Goal: Task Accomplishment & Management: Manage account settings

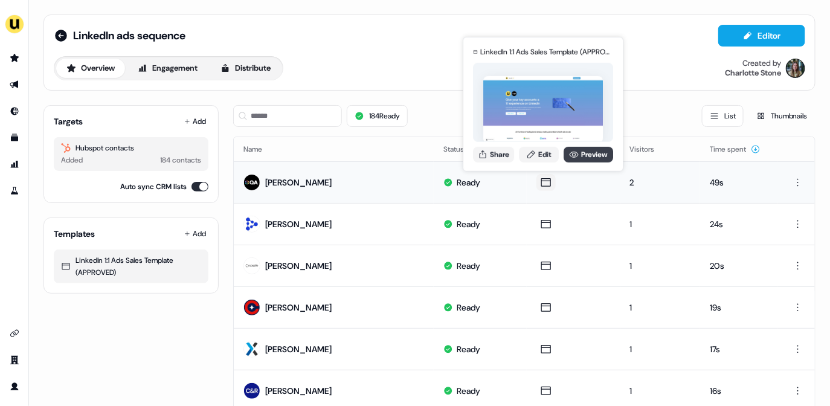
click at [564, 158] on link "Preview" at bounding box center [589, 154] width 50 height 16
click at [544, 160] on link "Edit" at bounding box center [539, 154] width 40 height 16
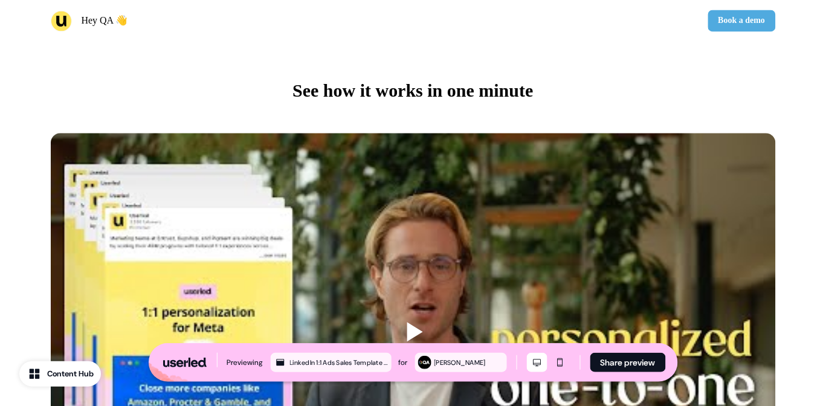
scroll to position [624, 0]
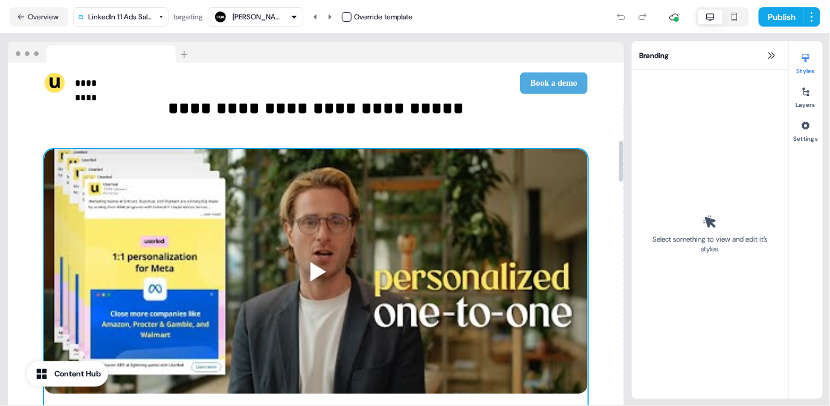
scroll to position [623, 0]
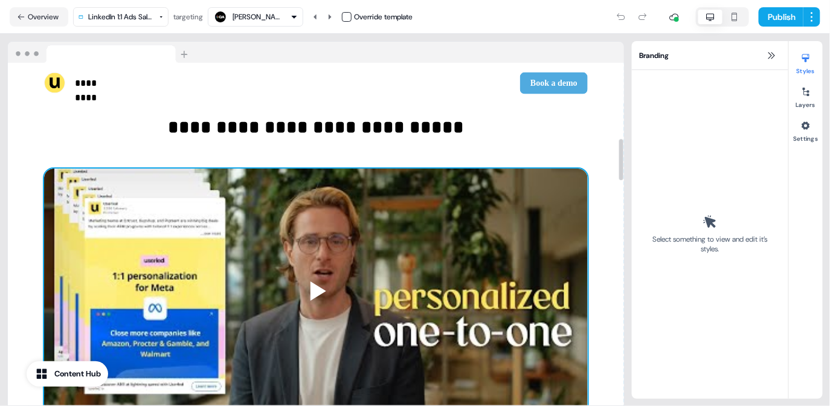
click at [480, 222] on div at bounding box center [316, 322] width 544 height 306
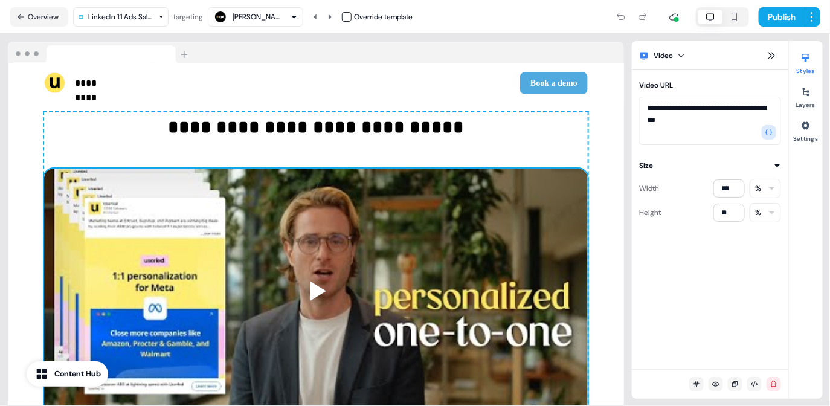
click at [766, 216] on html "**********" at bounding box center [415, 203] width 830 height 406
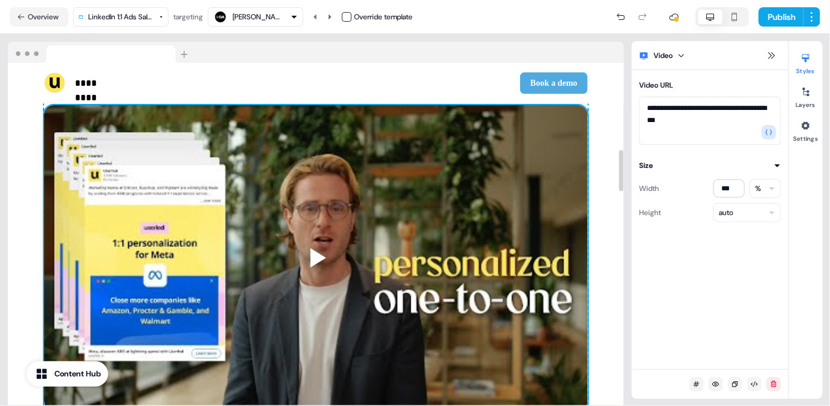
scroll to position [733, 0]
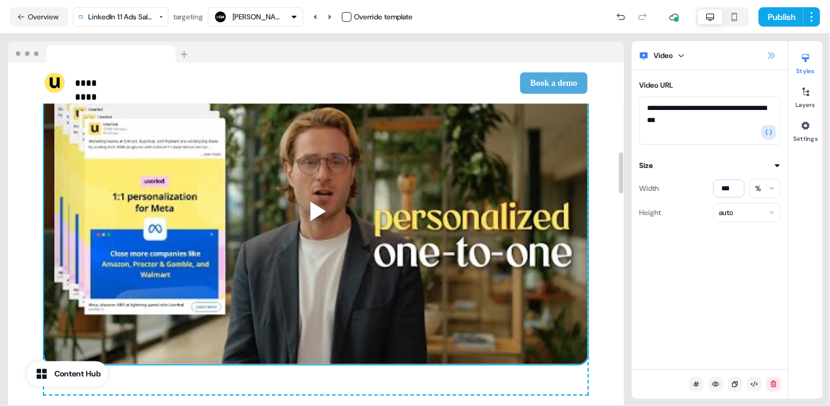
click at [769, 59] on icon at bounding box center [772, 56] width 10 height 10
click at [773, 53] on icon at bounding box center [772, 55] width 7 height 7
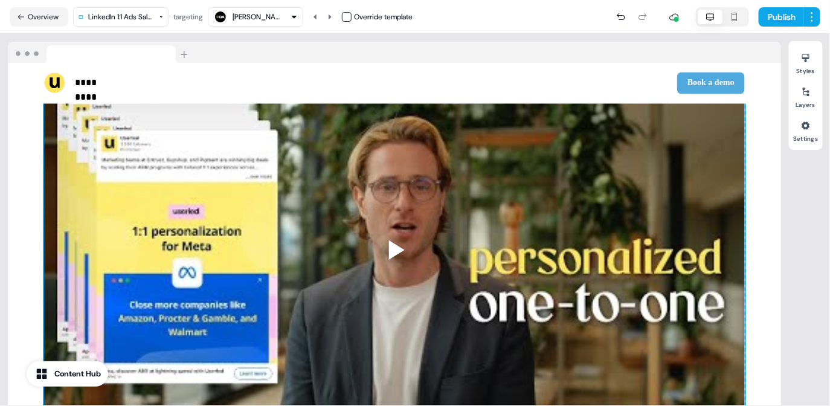
scroll to position [790, 0]
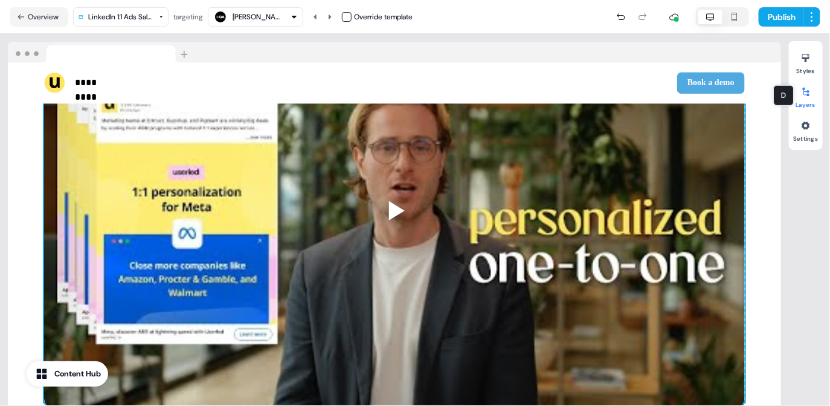
click at [813, 97] on div at bounding box center [805, 91] width 19 height 19
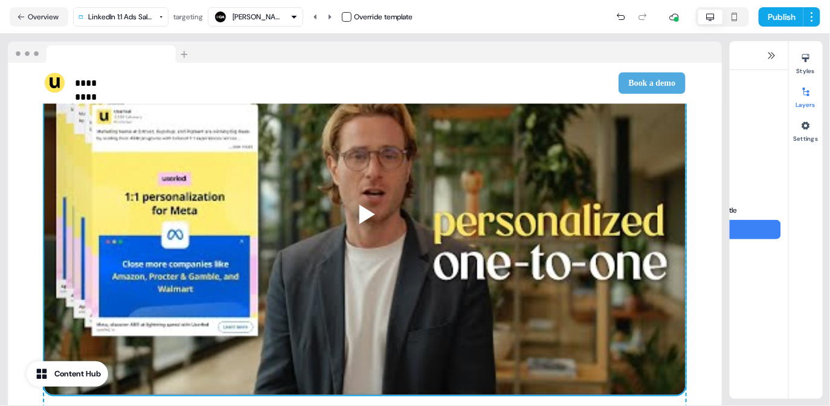
scroll to position [89, 0]
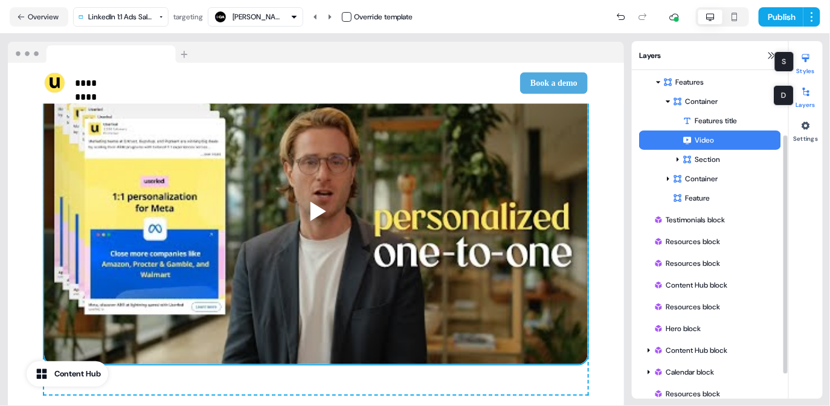
click at [804, 63] on div at bounding box center [805, 57] width 19 height 19
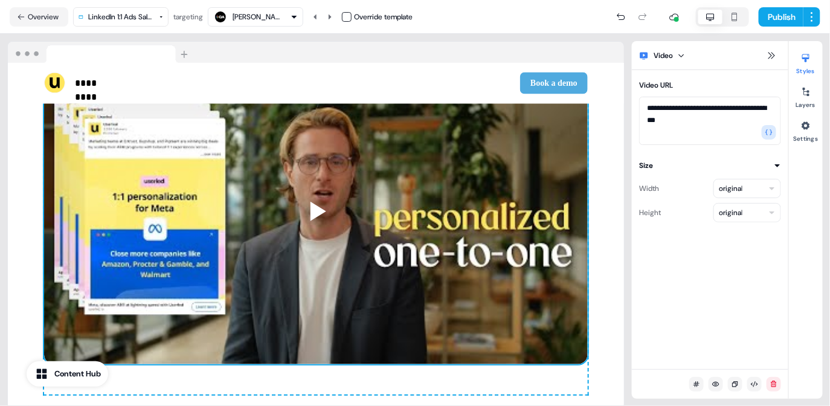
click at [760, 208] on html "**********" at bounding box center [415, 203] width 830 height 406
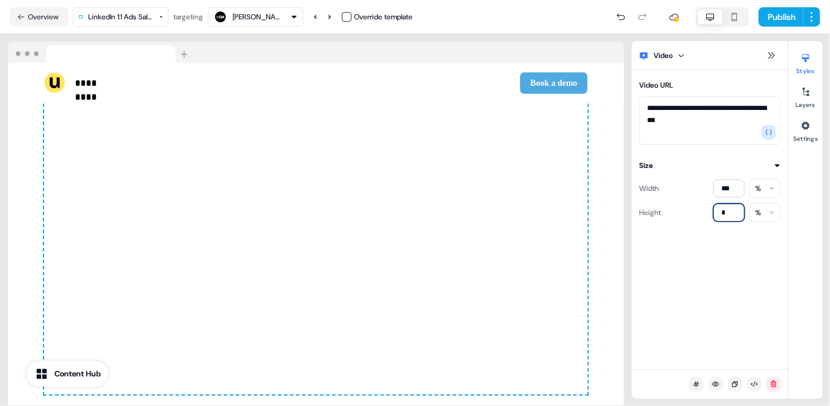
click at [726, 213] on input "*" at bounding box center [729, 213] width 31 height 18
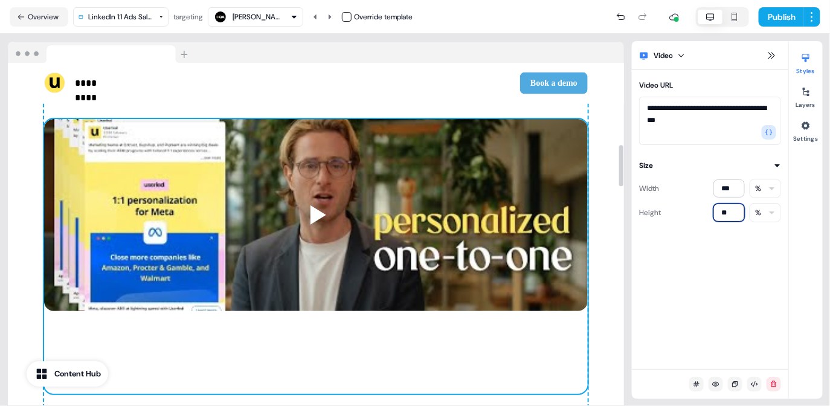
scroll to position [674, 0]
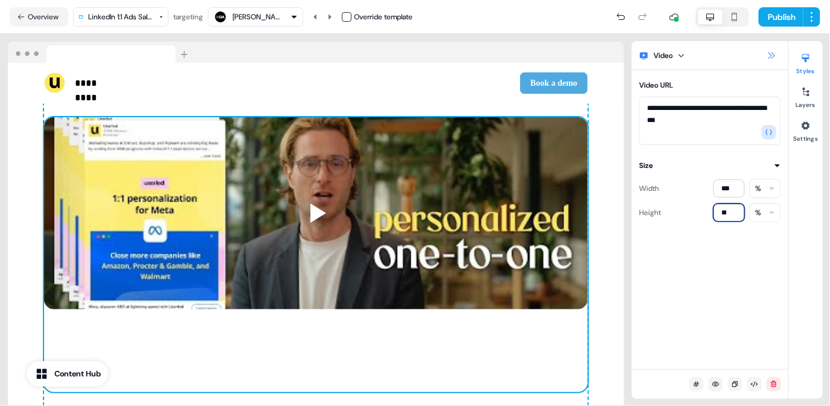
type input "**"
click at [776, 54] on icon at bounding box center [772, 56] width 10 height 10
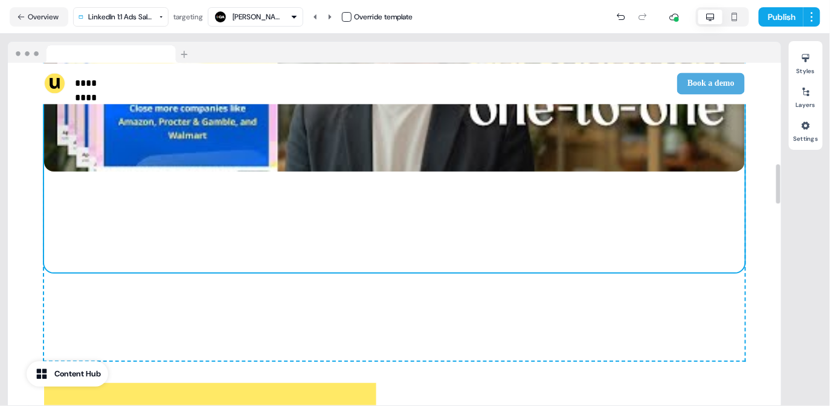
click at [399, 234] on div at bounding box center [394, 104] width 701 height 337
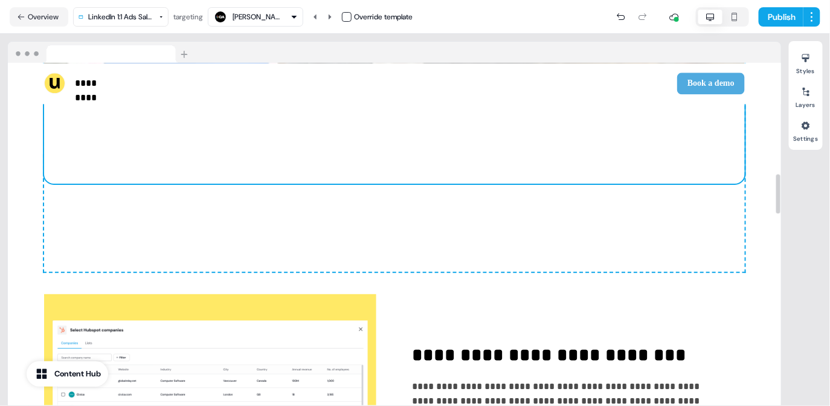
click at [355, 255] on div "**********" at bounding box center [394, 31] width 701 height 481
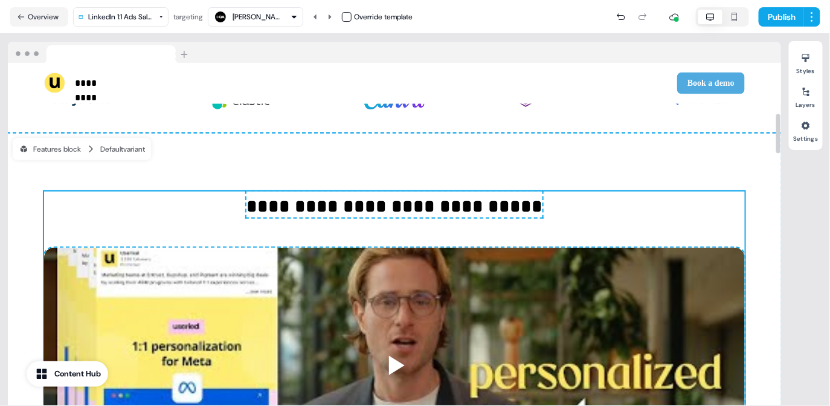
scroll to position [610, 0]
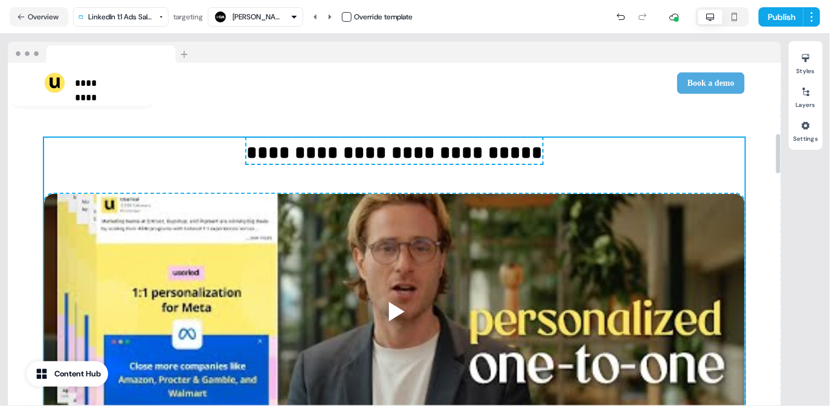
click at [534, 264] on div at bounding box center [394, 362] width 701 height 337
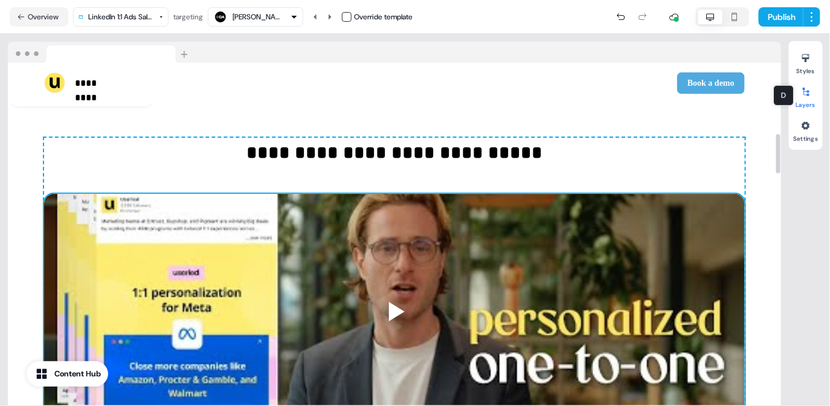
click at [810, 100] on div at bounding box center [805, 91] width 19 height 19
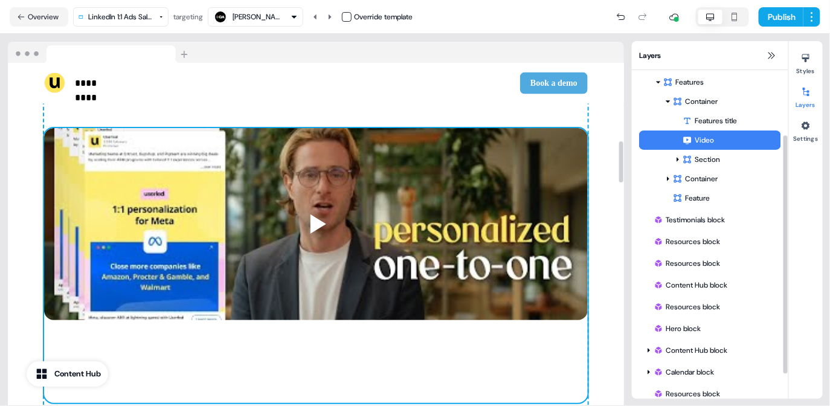
scroll to position [665, 0]
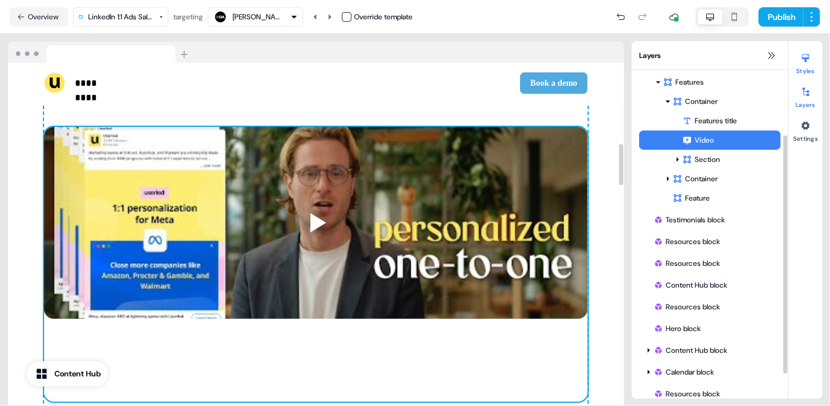
click at [810, 66] on div at bounding box center [805, 57] width 19 height 19
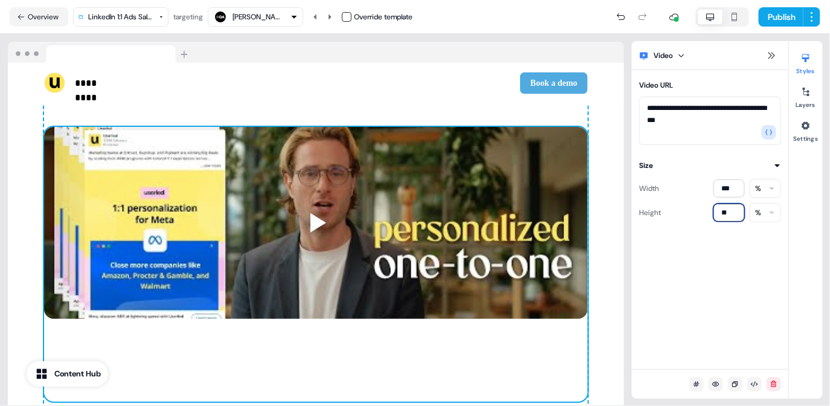
click at [735, 213] on input "**" at bounding box center [729, 213] width 31 height 18
click at [725, 212] on input "**" at bounding box center [729, 213] width 31 height 18
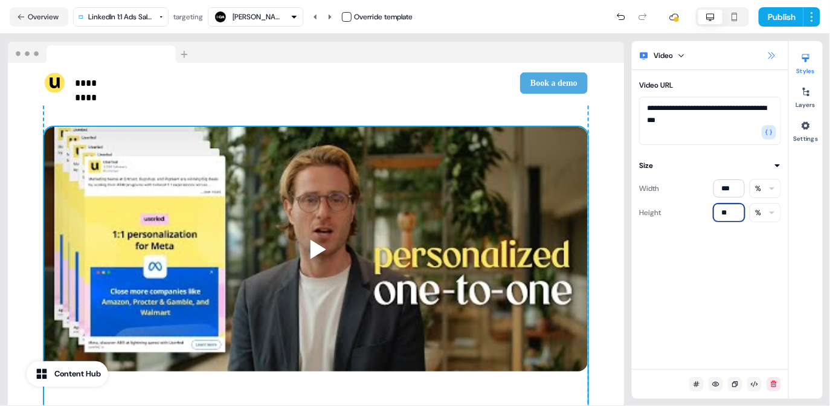
type input "**"
click at [770, 56] on icon at bounding box center [772, 56] width 10 height 10
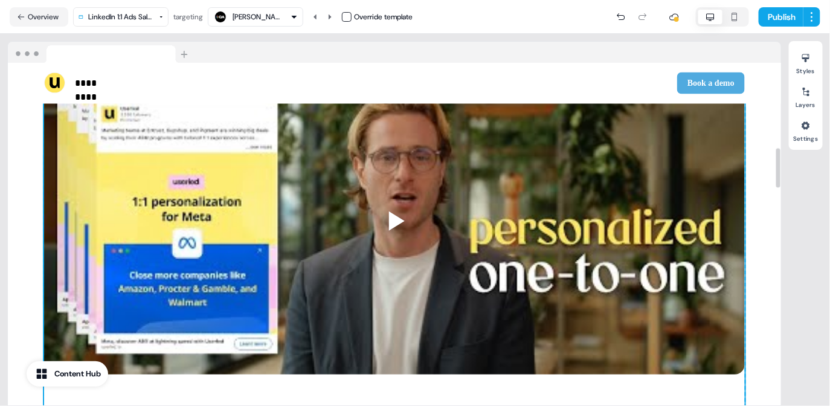
scroll to position [705, 0]
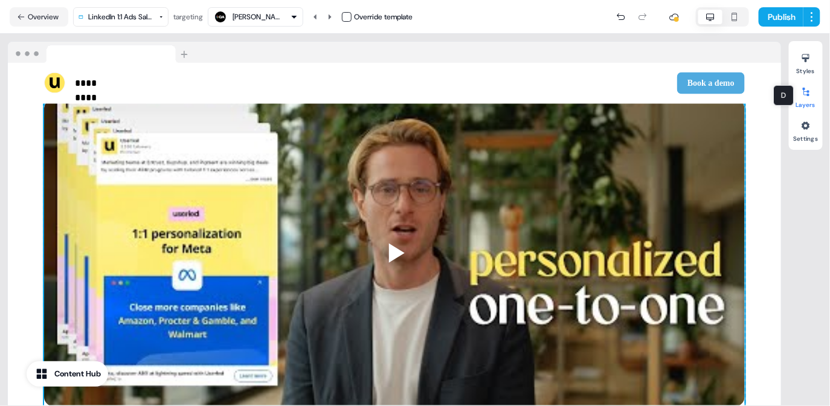
click at [805, 95] on icon at bounding box center [806, 92] width 7 height 8
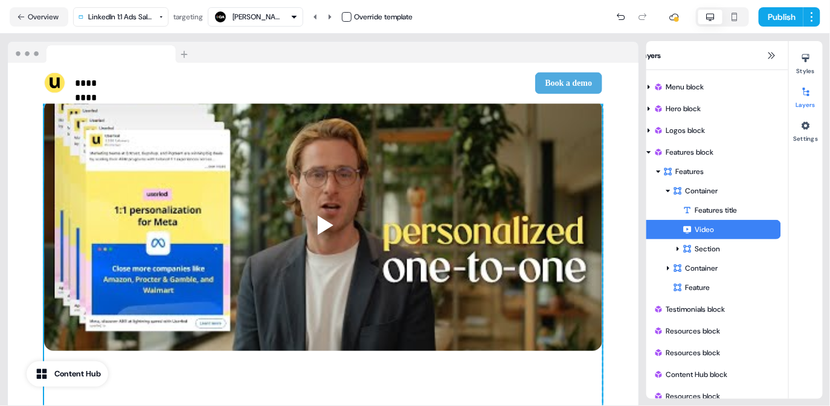
scroll to position [89, 0]
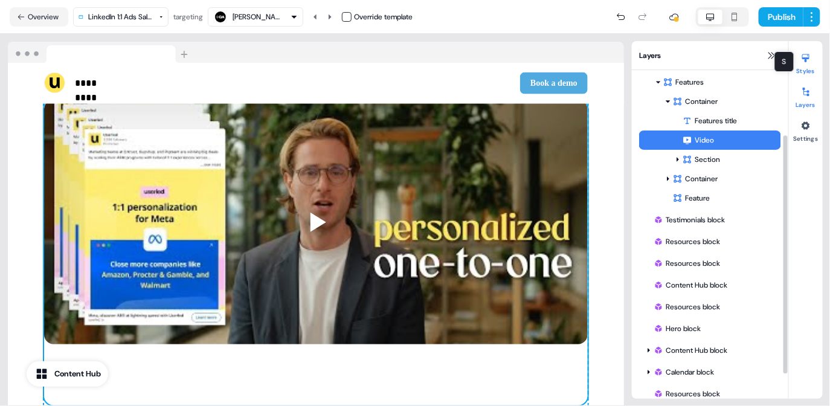
click at [797, 73] on button "Styles" at bounding box center [806, 61] width 34 height 27
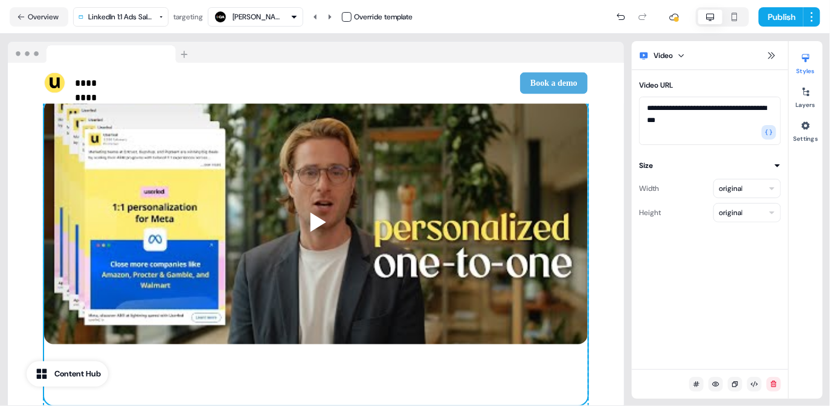
click at [499, 186] on div at bounding box center [316, 253] width 544 height 306
click at [531, 186] on div at bounding box center [316, 253] width 544 height 306
click at [736, 189] on input "***" at bounding box center [729, 188] width 31 height 18
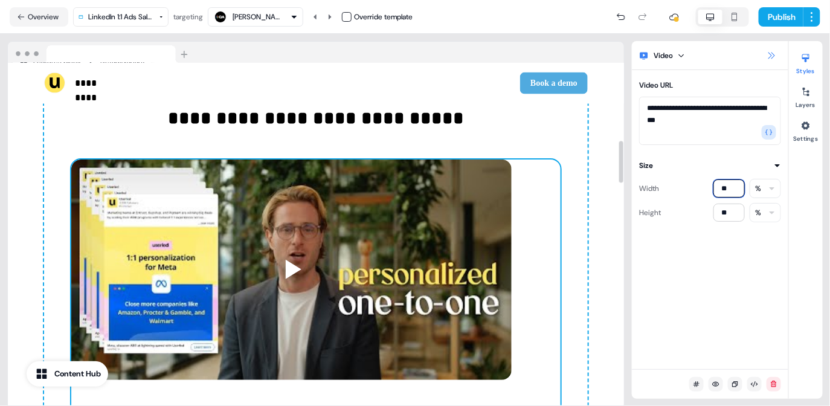
type input "**"
click at [770, 57] on icon at bounding box center [772, 55] width 7 height 7
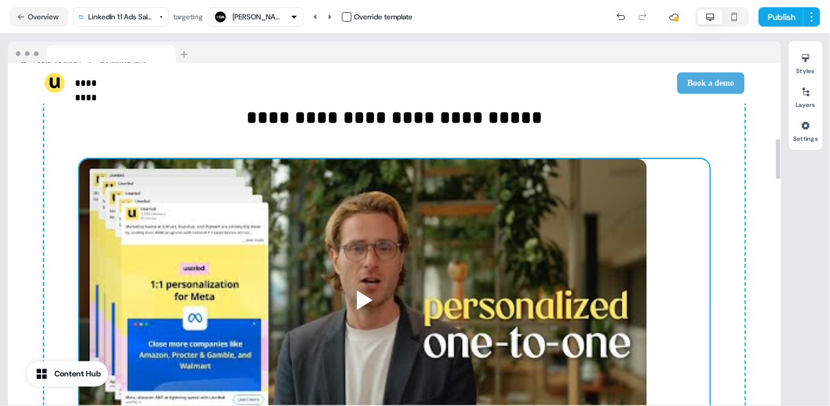
click at [728, 206] on div "**********" at bounding box center [394, 323] width 701 height 441
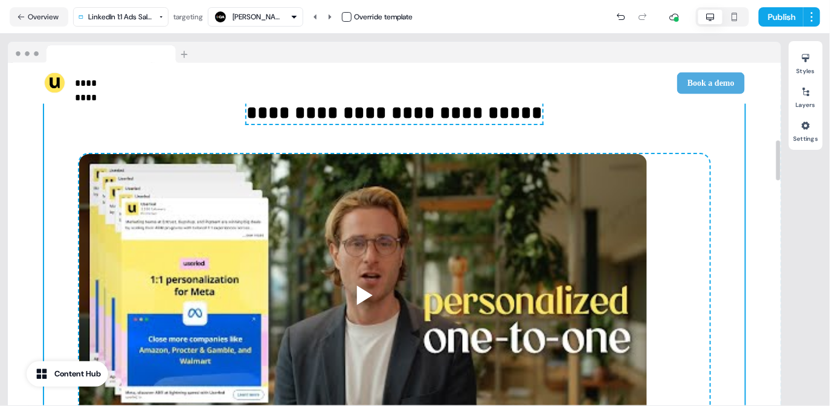
click at [594, 195] on div at bounding box center [394, 330] width 631 height 353
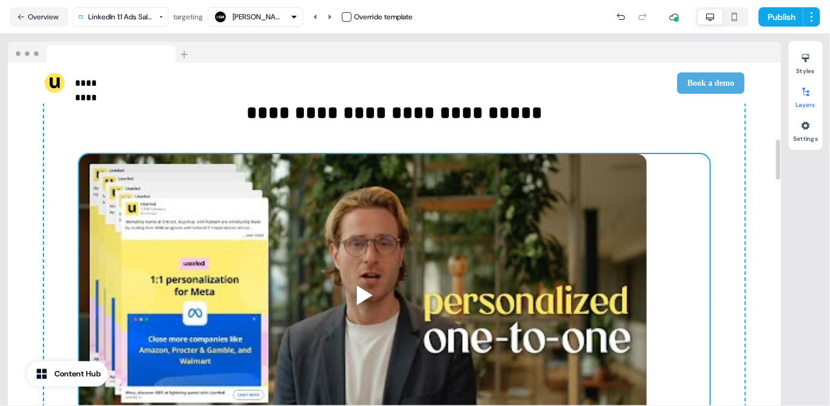
click at [799, 96] on div at bounding box center [805, 91] width 19 height 19
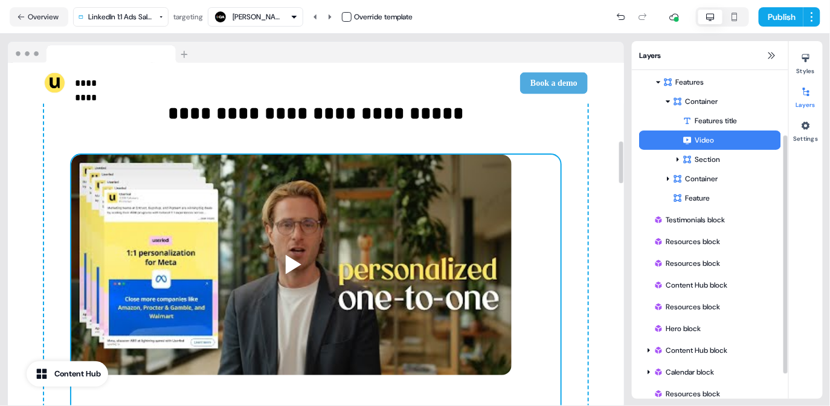
click at [537, 222] on div at bounding box center [315, 293] width 489 height 276
click at [808, 61] on icon at bounding box center [806, 58] width 10 height 10
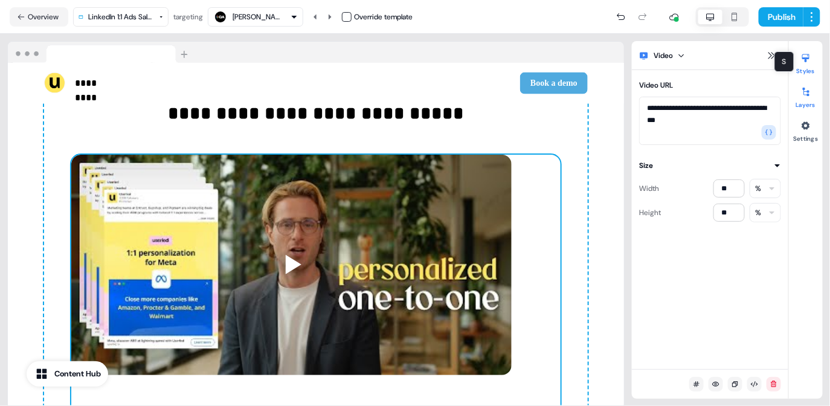
click at [809, 103] on button "Layers" at bounding box center [806, 95] width 34 height 27
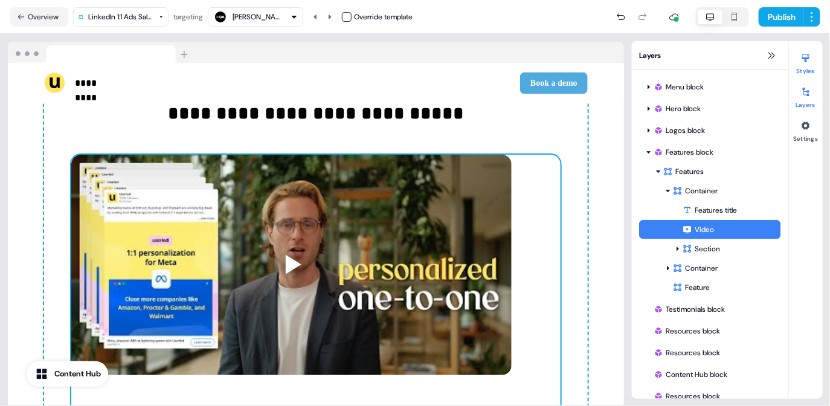
click at [813, 73] on button "Styles" at bounding box center [806, 61] width 34 height 27
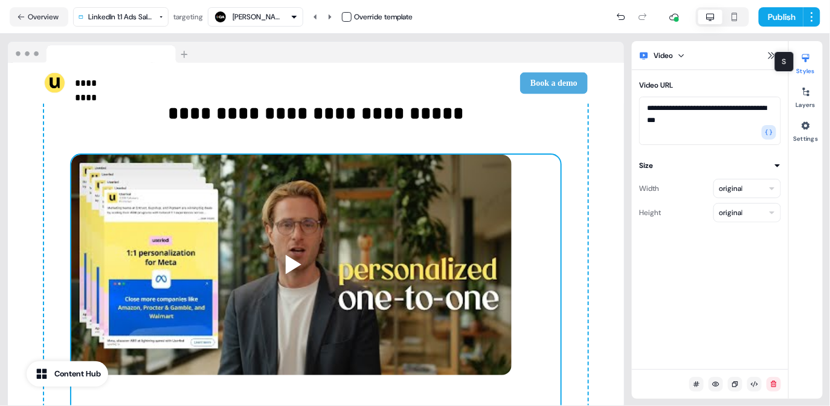
click at [811, 71] on button "Styles" at bounding box center [806, 61] width 34 height 27
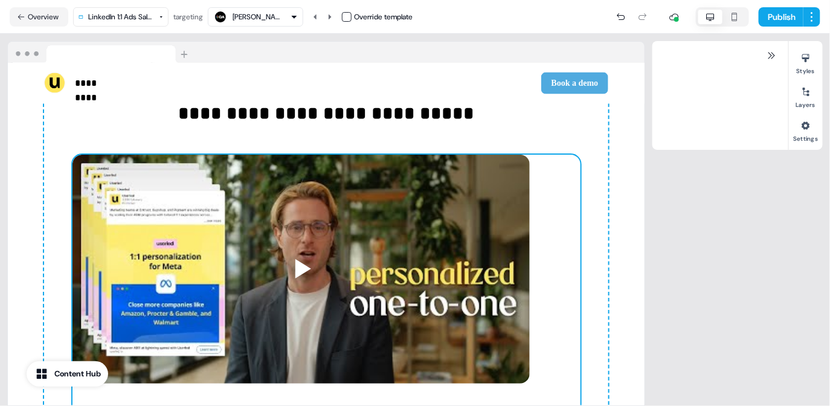
scroll to position [650, 0]
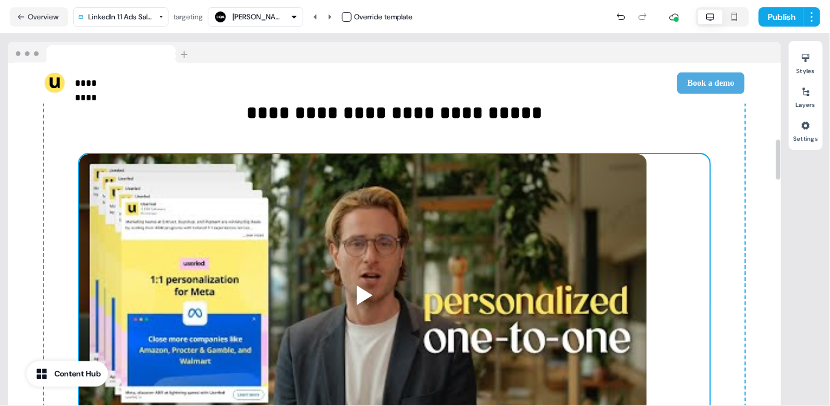
click at [620, 276] on div at bounding box center [394, 330] width 631 height 353
click at [676, 269] on div at bounding box center [394, 330] width 631 height 353
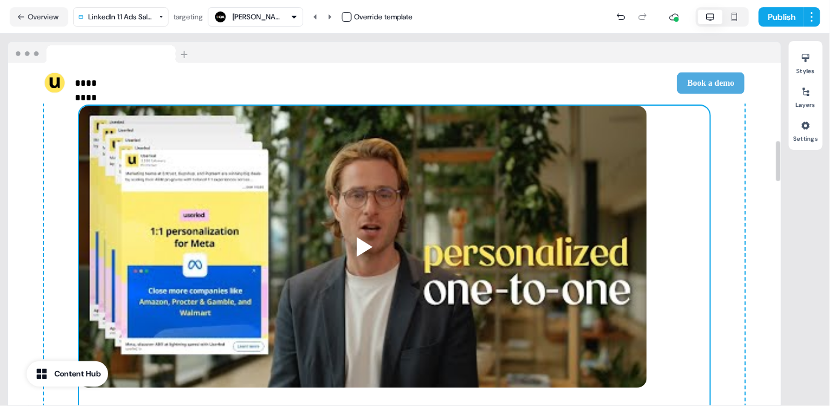
scroll to position [651, 0]
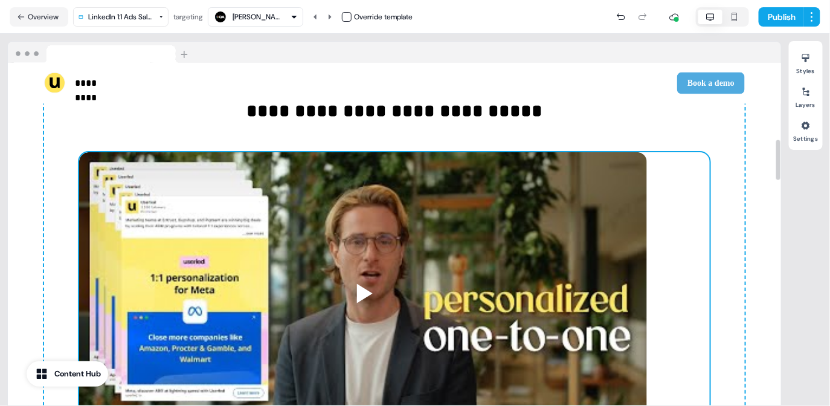
click at [717, 178] on div "**********" at bounding box center [394, 316] width 701 height 441
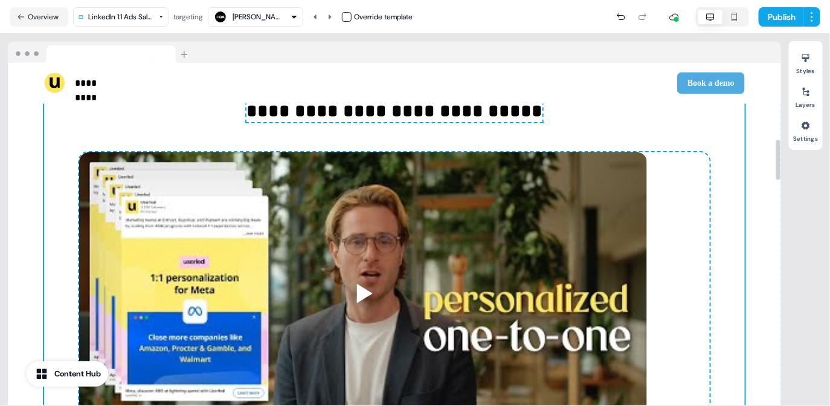
click at [692, 187] on div at bounding box center [394, 328] width 631 height 353
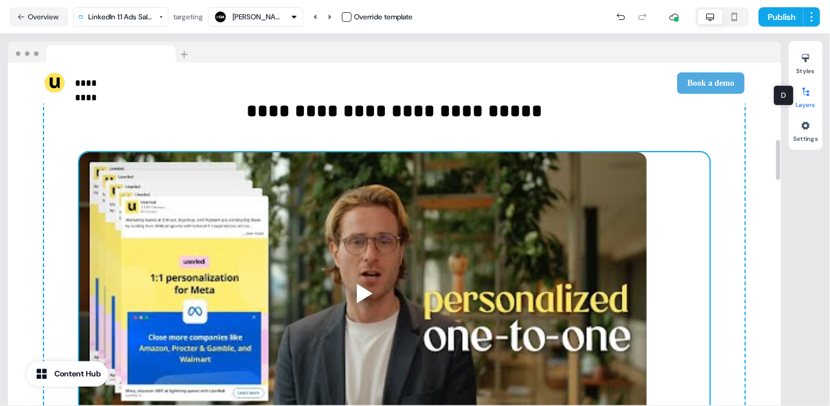
click at [813, 98] on div at bounding box center [805, 91] width 19 height 19
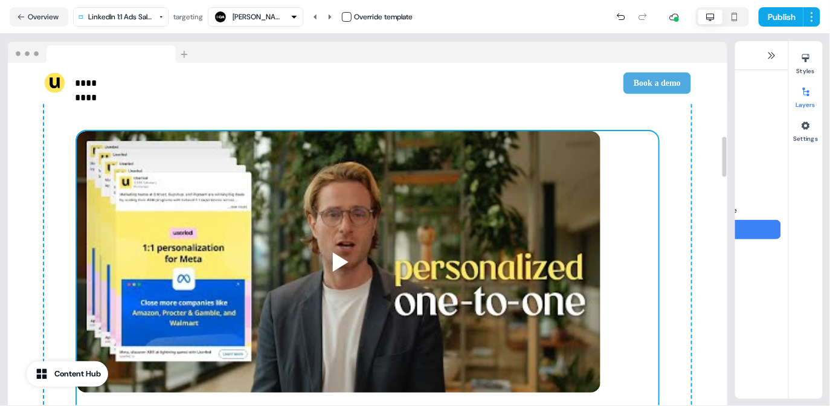
scroll to position [89, 0]
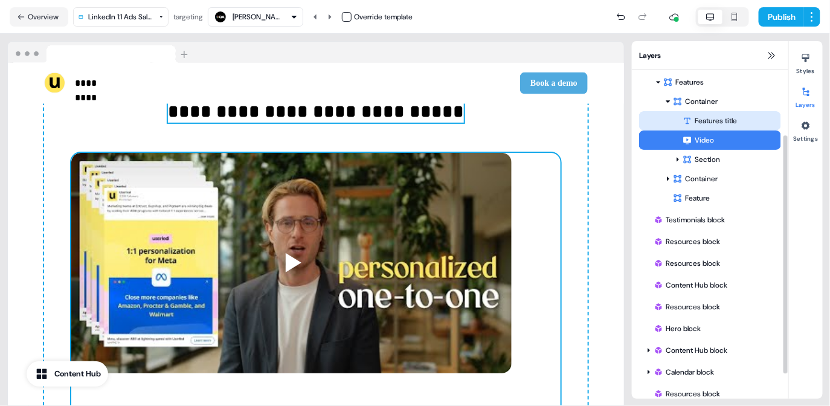
click at [712, 123] on div "Features title" at bounding box center [732, 121] width 98 height 12
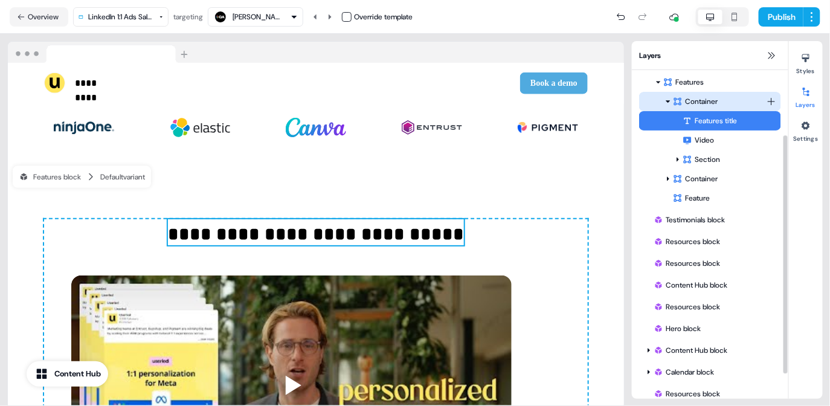
click at [713, 98] on div "Container" at bounding box center [720, 101] width 94 height 12
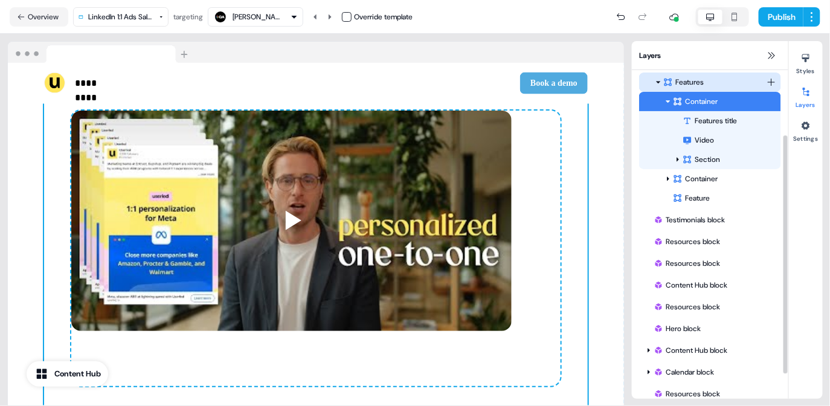
click at [711, 80] on div "Features" at bounding box center [714, 82] width 103 height 12
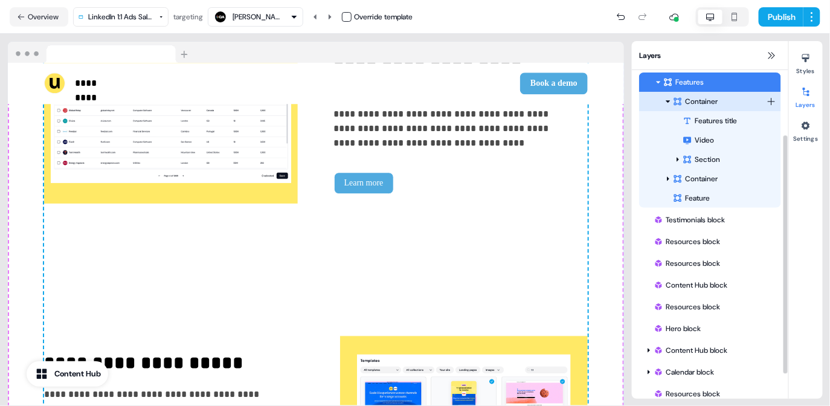
click at [711, 101] on div "Container" at bounding box center [720, 101] width 94 height 12
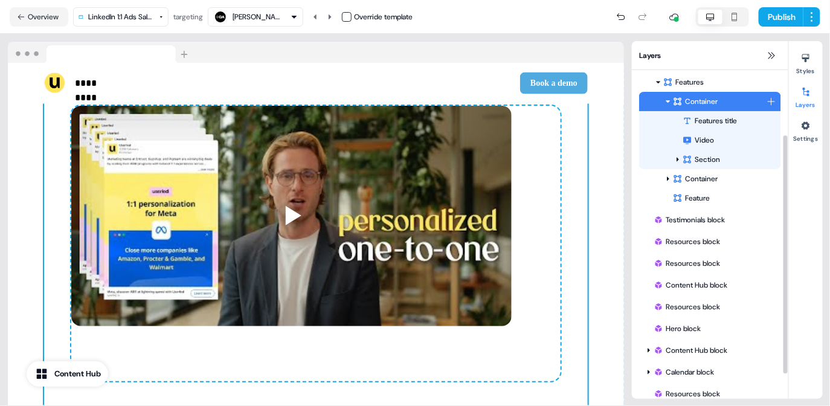
scroll to position [683, 0]
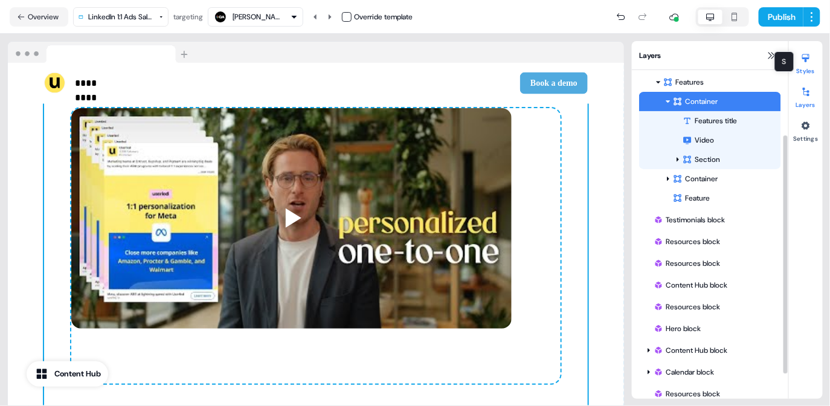
click at [810, 63] on div at bounding box center [805, 57] width 19 height 19
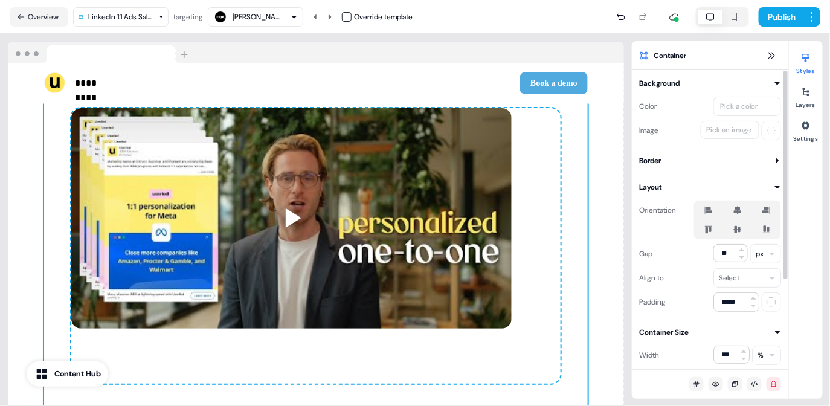
click at [738, 224] on label at bounding box center [738, 229] width 24 height 15
click at [738, 225] on button "button" at bounding box center [738, 230] width 10 height 10
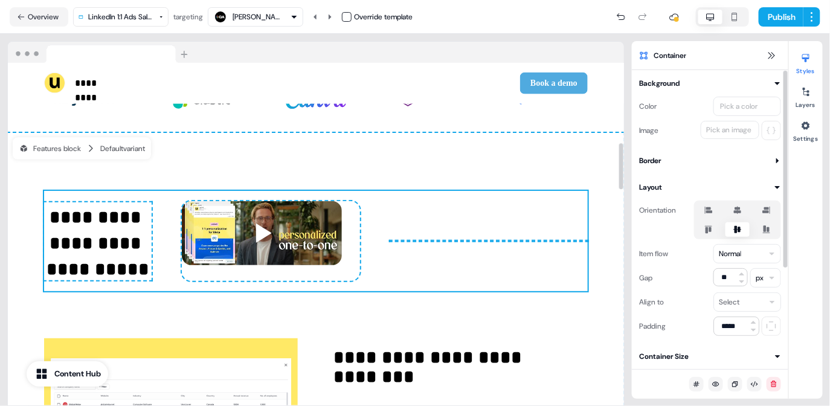
scroll to position [539, 0]
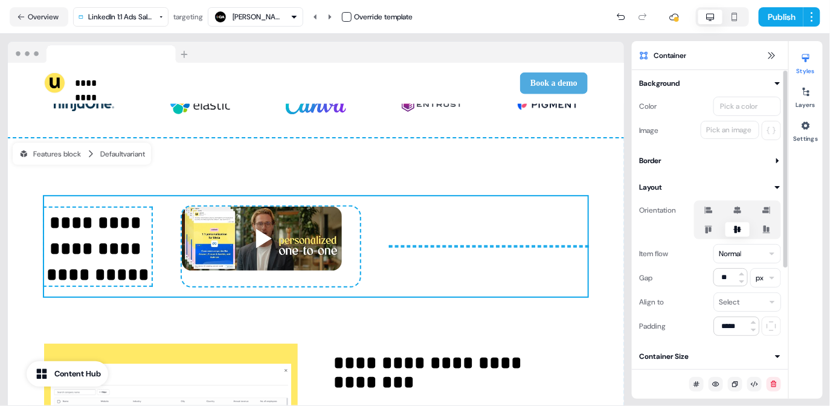
click at [737, 212] on icon at bounding box center [737, 211] width 7 height 8
click at [737, 212] on button "button" at bounding box center [738, 210] width 10 height 10
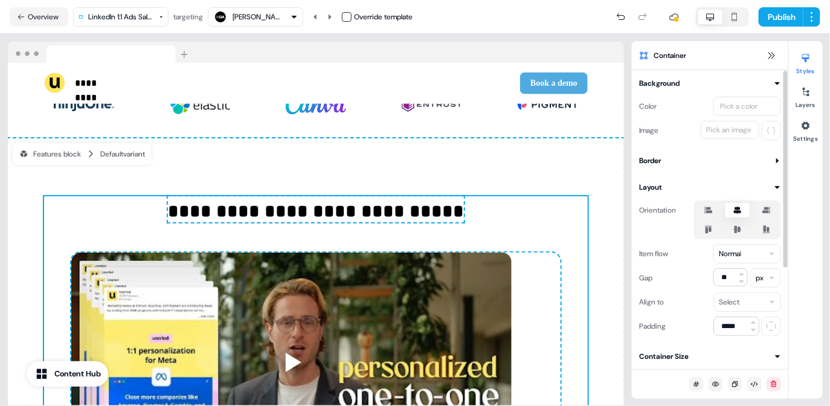
click at [708, 231] on icon at bounding box center [708, 230] width 7 height 8
click at [708, 231] on button "button" at bounding box center [709, 230] width 10 height 10
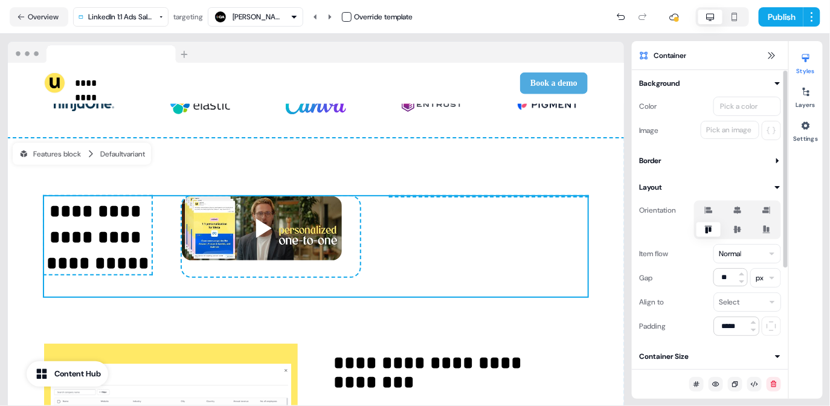
click at [715, 206] on icon at bounding box center [709, 210] width 15 height 10
click at [714, 206] on button "button" at bounding box center [709, 210] width 10 height 10
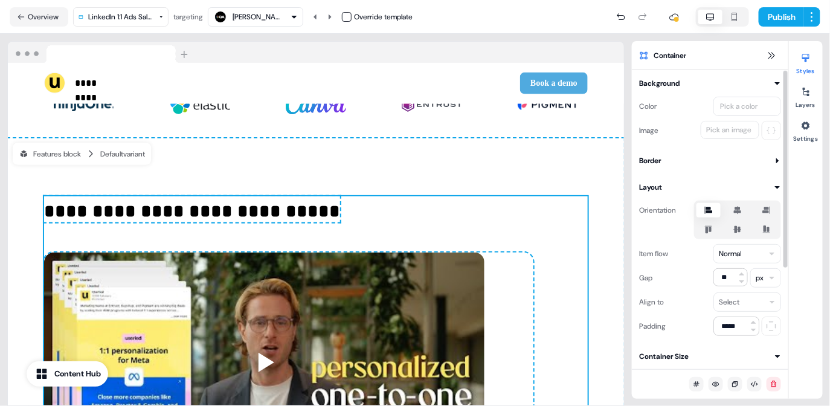
click at [742, 211] on icon at bounding box center [738, 210] width 15 height 10
click at [742, 211] on button "button" at bounding box center [738, 210] width 10 height 10
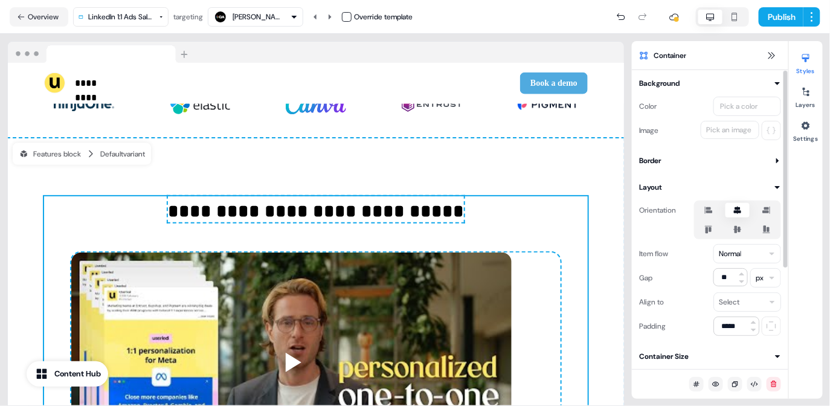
click at [766, 212] on icon at bounding box center [767, 210] width 8 height 7
click at [766, 212] on button "button" at bounding box center [767, 210] width 10 height 10
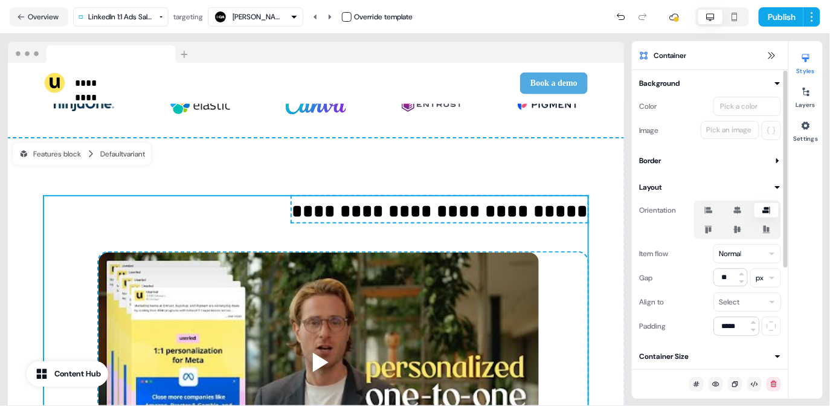
click at [743, 230] on icon at bounding box center [738, 230] width 15 height 10
click at [743, 230] on button "button" at bounding box center [738, 230] width 10 height 10
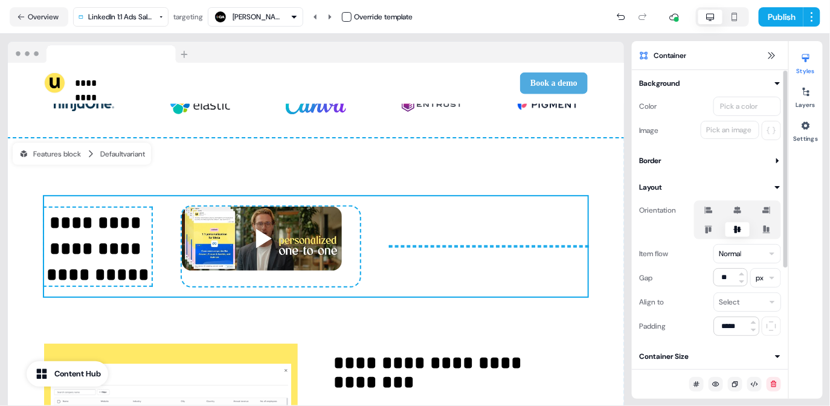
click at [737, 208] on icon at bounding box center [737, 211] width 7 height 8
click at [737, 208] on button "button" at bounding box center [738, 210] width 10 height 10
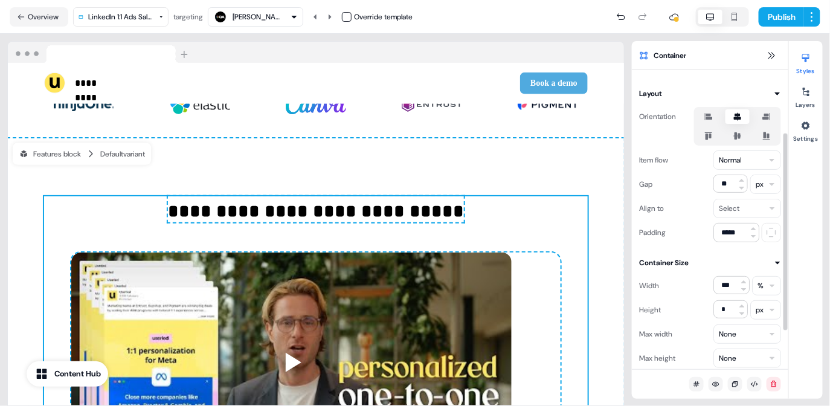
scroll to position [95, 0]
click at [753, 205] on html "**********" at bounding box center [415, 203] width 830 height 406
click at [763, 208] on html "**********" at bounding box center [415, 203] width 830 height 406
click at [750, 213] on html "**********" at bounding box center [415, 203] width 830 height 406
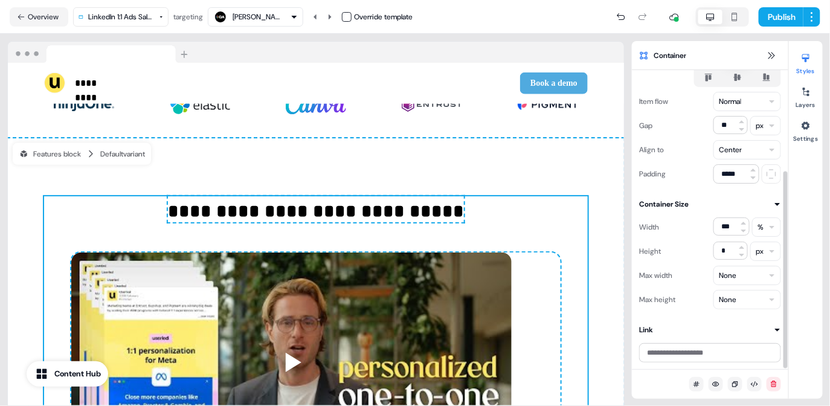
scroll to position [0, 0]
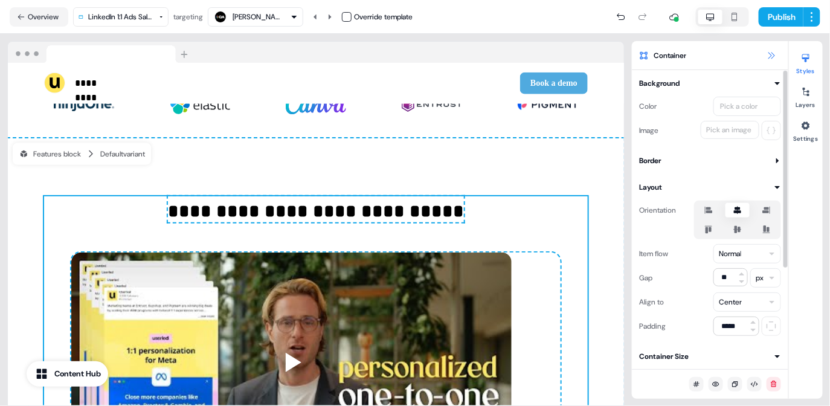
click at [769, 56] on icon at bounding box center [772, 56] width 10 height 10
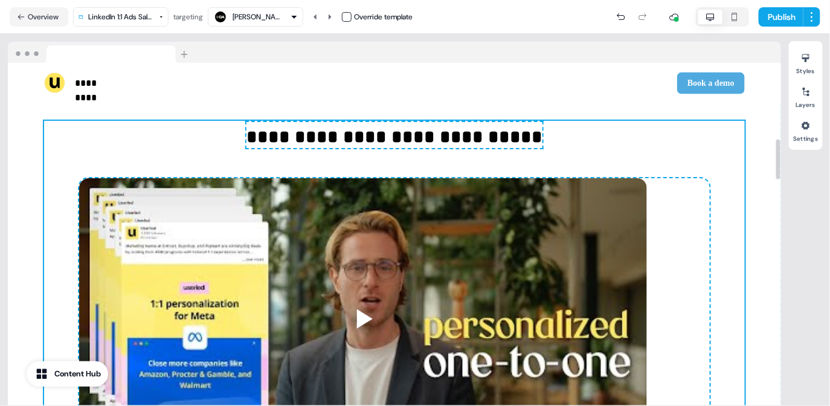
scroll to position [647, 0]
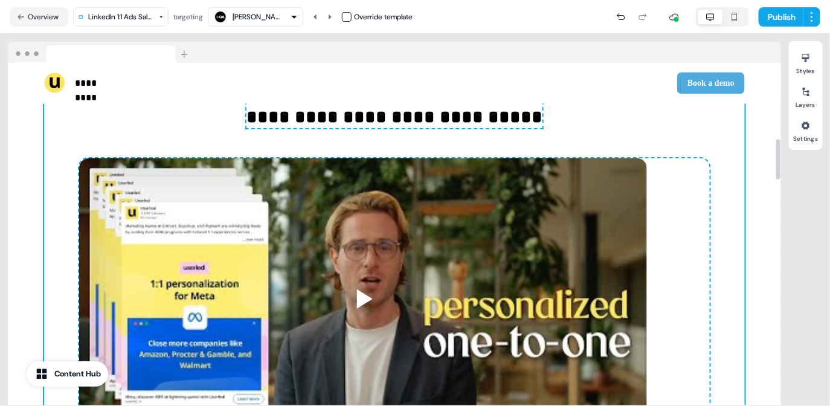
click at [737, 248] on div "**********" at bounding box center [394, 321] width 701 height 441
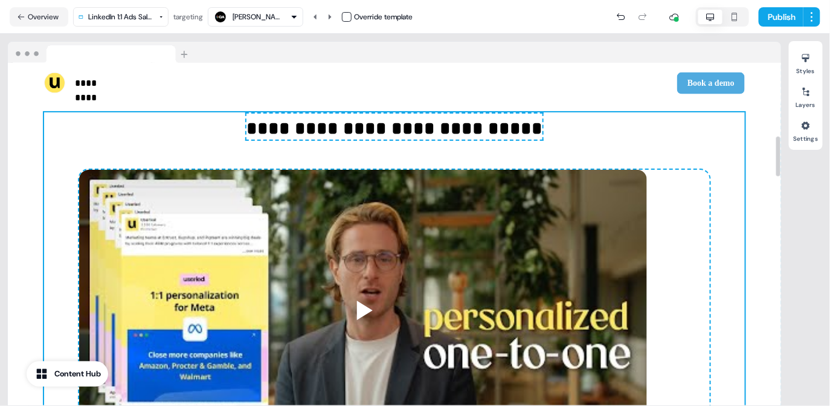
scroll to position [621, 0]
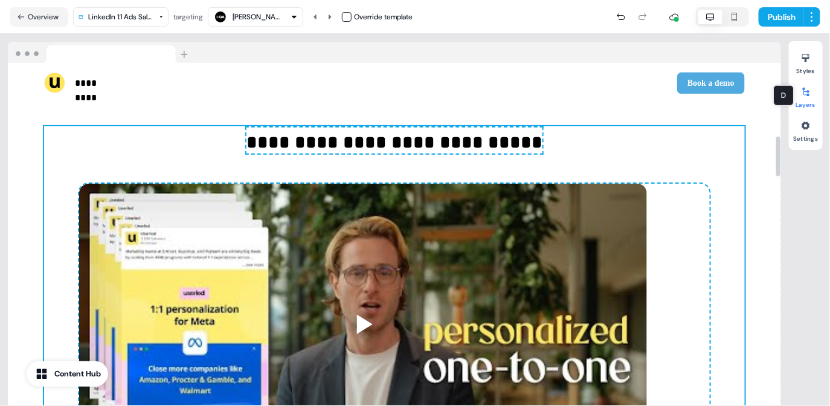
click at [811, 89] on div at bounding box center [805, 91] width 19 height 19
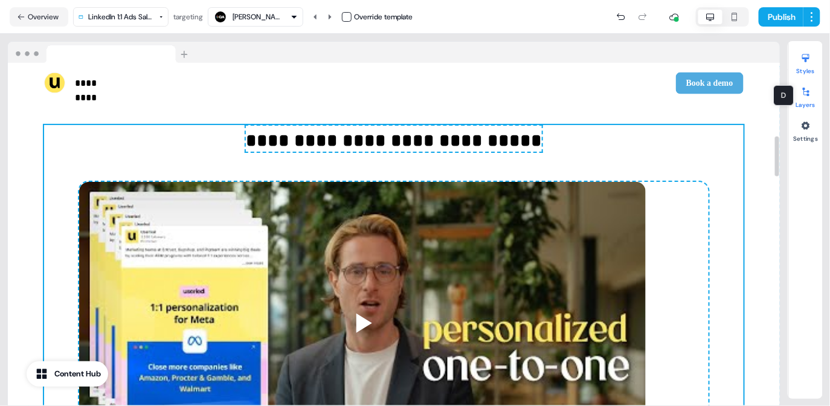
scroll to position [51, 0]
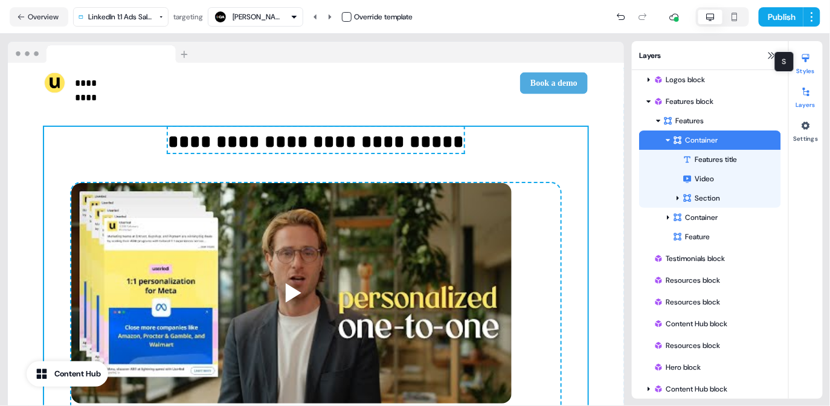
click at [808, 59] on icon at bounding box center [806, 58] width 10 height 10
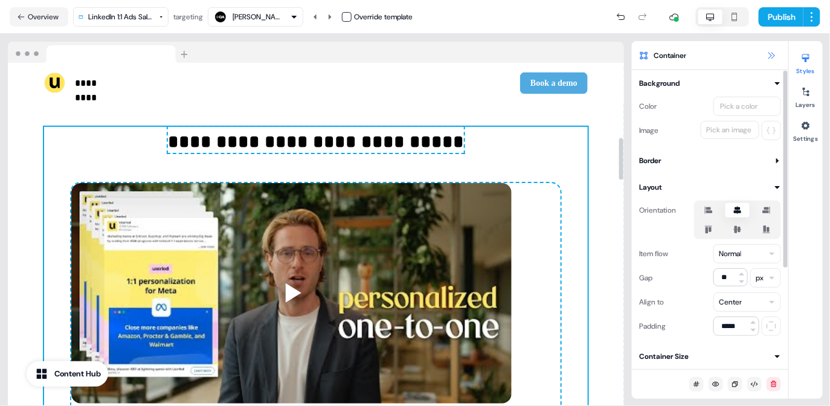
click at [774, 52] on icon at bounding box center [772, 56] width 10 height 10
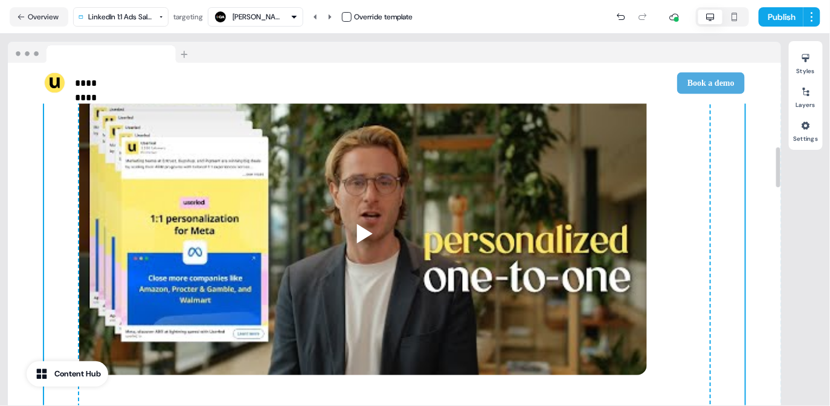
scroll to position [708, 0]
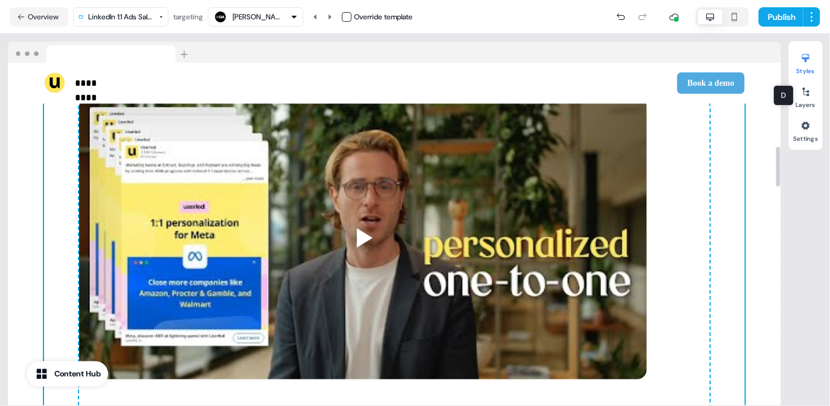
click at [805, 57] on icon at bounding box center [805, 58] width 7 height 8
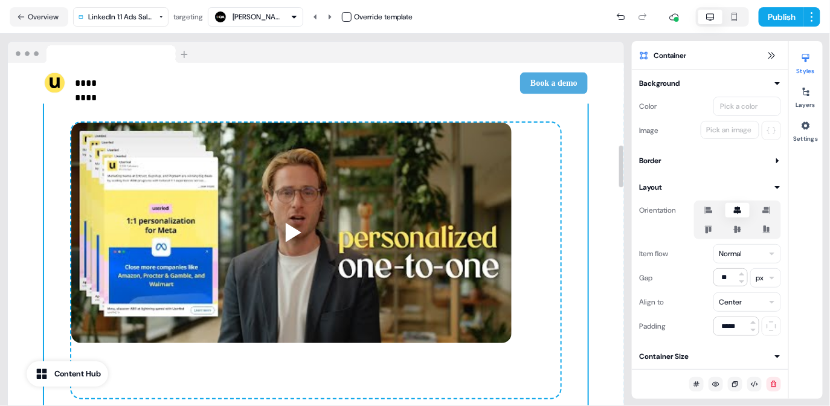
scroll to position [670, 0]
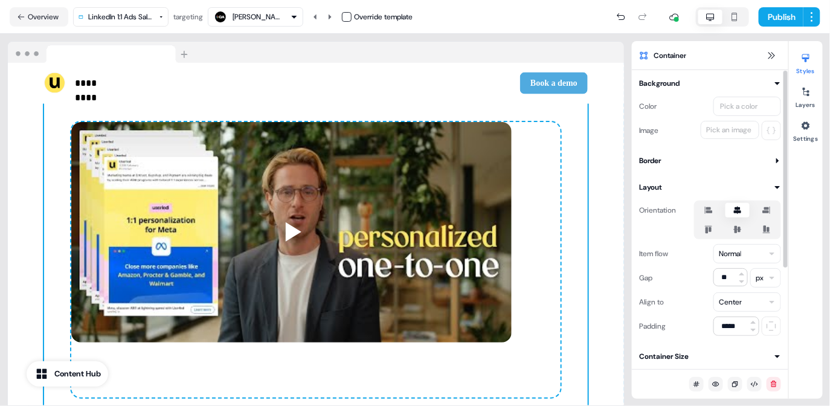
click at [769, 182] on button "Layout" at bounding box center [710, 187] width 142 height 12
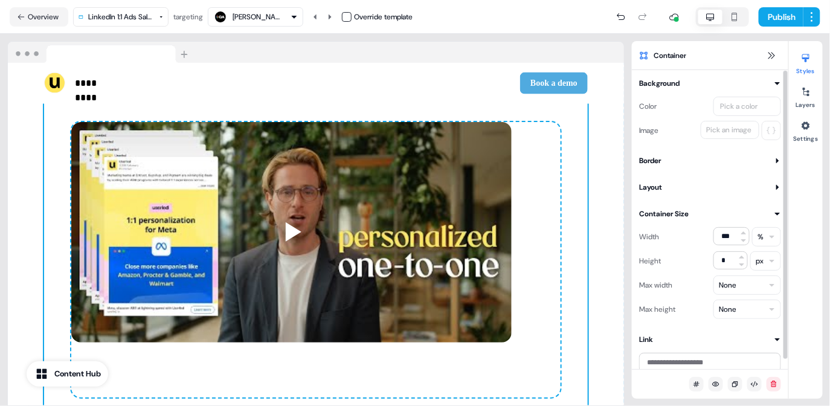
click at [776, 168] on div "Background Color Pick a color Image Pick an image Border Thickness *** Corner r…" at bounding box center [710, 224] width 156 height 295
click at [776, 160] on icon at bounding box center [777, 160] width 7 height 7
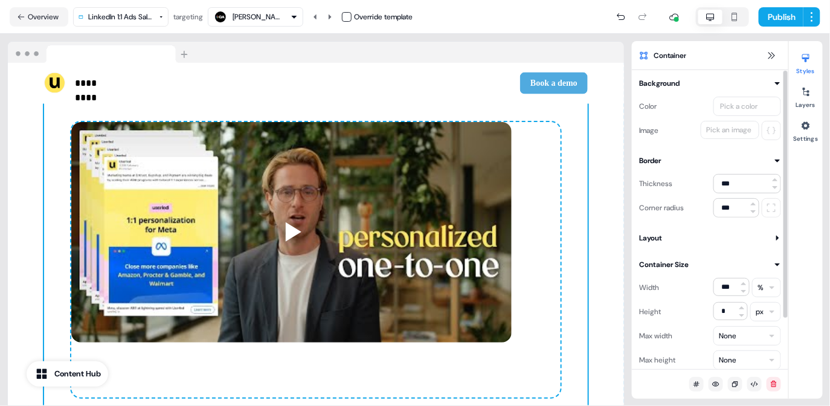
click at [776, 158] on icon at bounding box center [777, 160] width 7 height 7
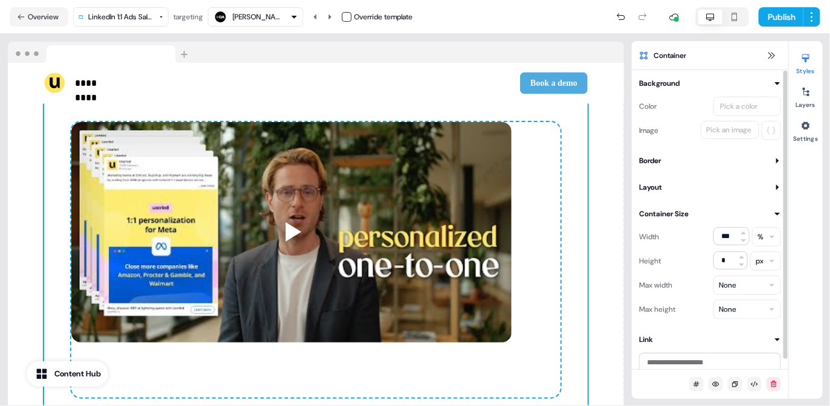
click at [744, 185] on button "Layout" at bounding box center [710, 187] width 142 height 12
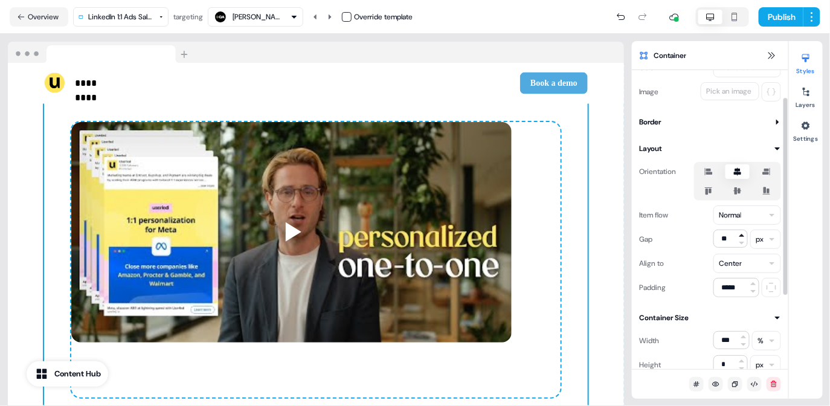
scroll to position [44, 0]
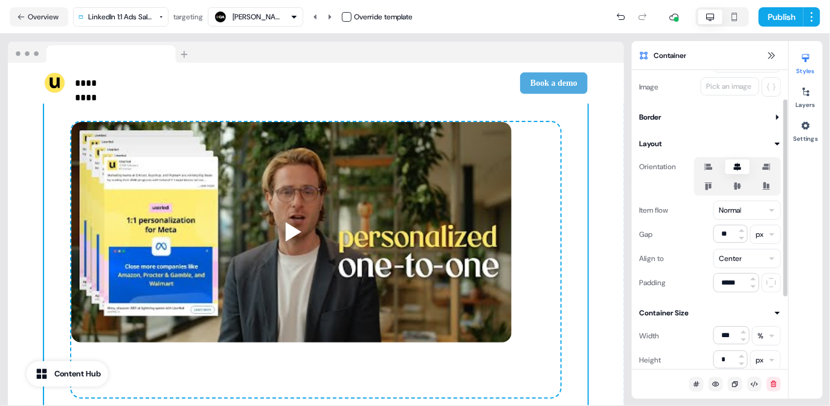
click at [743, 261] on html "**********" at bounding box center [415, 203] width 830 height 406
click at [755, 256] on html "**********" at bounding box center [415, 203] width 830 height 406
click at [753, 263] on html "**********" at bounding box center [415, 203] width 830 height 406
click at [753, 256] on html "**********" at bounding box center [415, 203] width 830 height 406
click at [751, 235] on html "**********" at bounding box center [415, 203] width 830 height 406
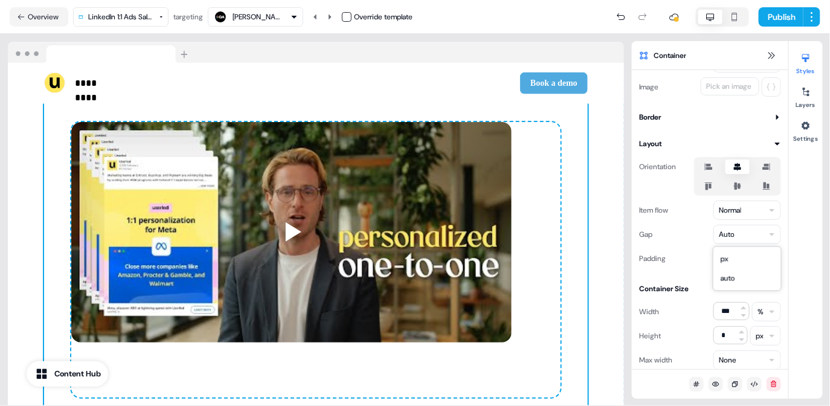
click at [746, 234] on html "**********" at bounding box center [415, 203] width 830 height 406
click at [747, 212] on html "**********" at bounding box center [415, 203] width 830 height 406
click at [448, 252] on div at bounding box center [315, 260] width 489 height 276
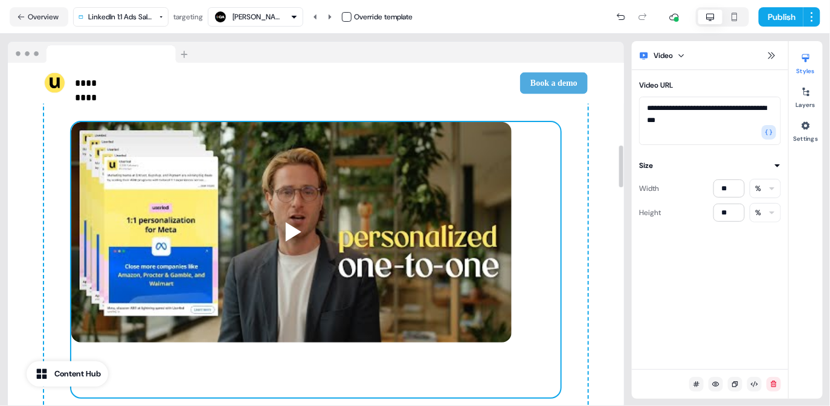
scroll to position [0, 0]
click at [528, 254] on div at bounding box center [315, 260] width 489 height 276
click at [543, 250] on div at bounding box center [315, 260] width 489 height 276
click at [547, 157] on div at bounding box center [315, 260] width 489 height 276
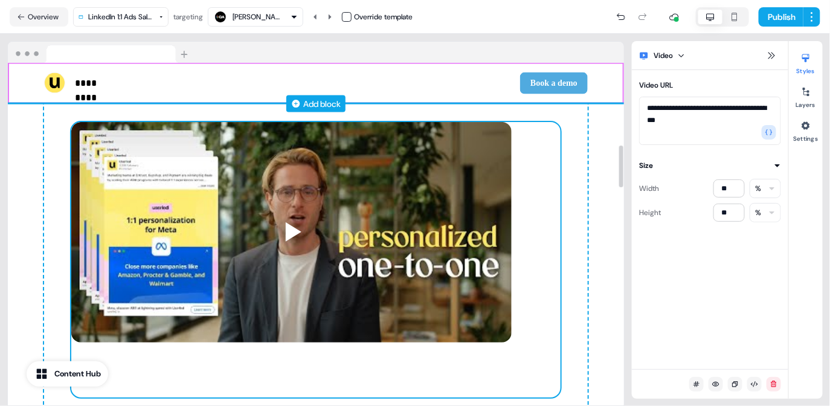
click at [552, 108] on div "Add block" at bounding box center [316, 104] width 616 height 12
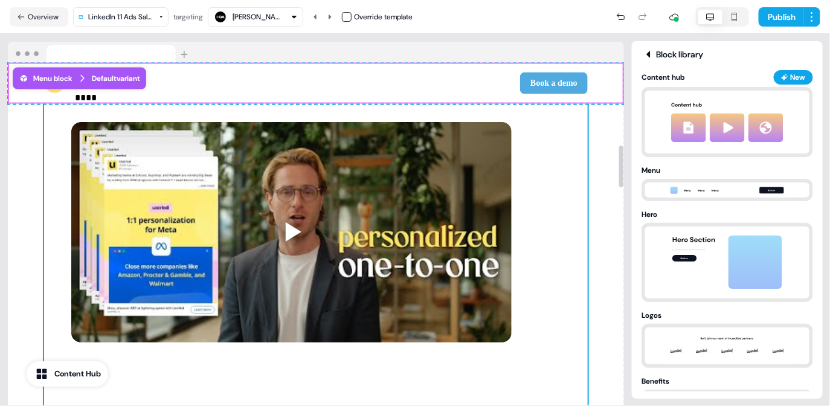
click at [567, 126] on div "**********" at bounding box center [316, 247] width 544 height 362
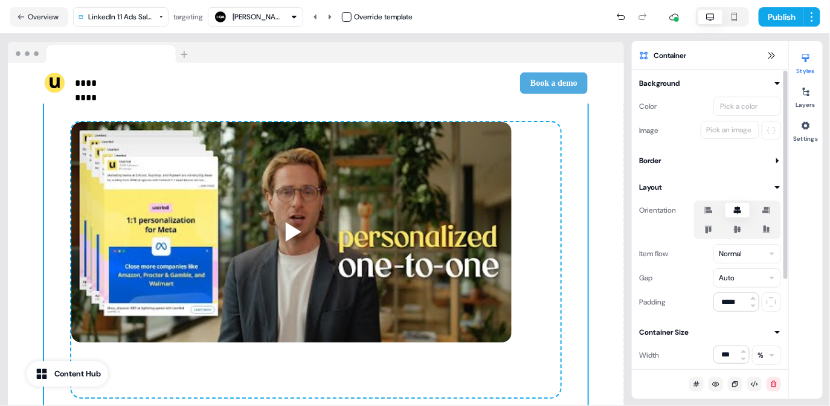
click at [741, 276] on html "**********" at bounding box center [415, 203] width 830 height 406
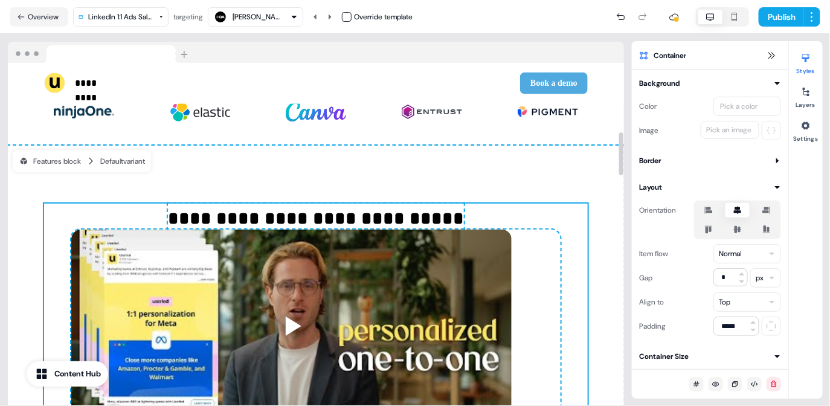
scroll to position [511, 0]
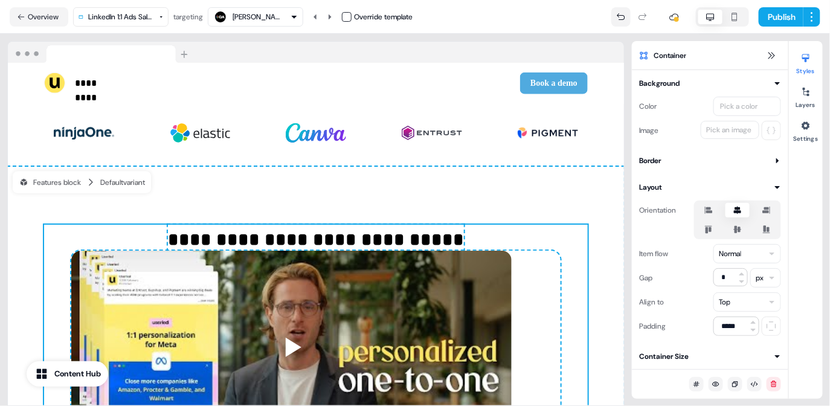
click at [618, 19] on icon at bounding box center [621, 17] width 10 height 10
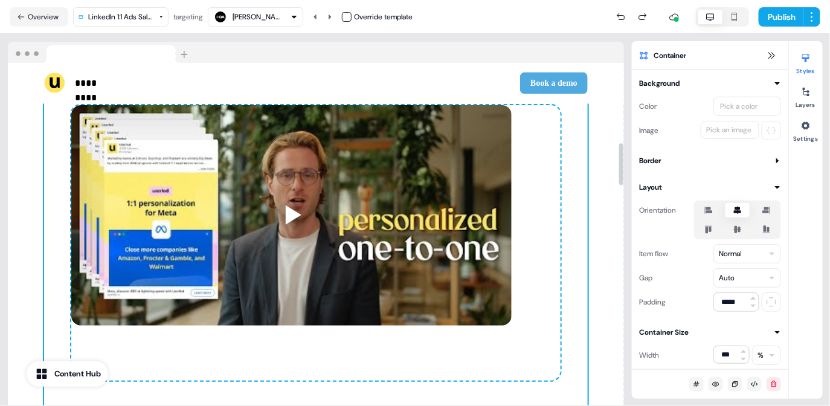
scroll to position [722, 0]
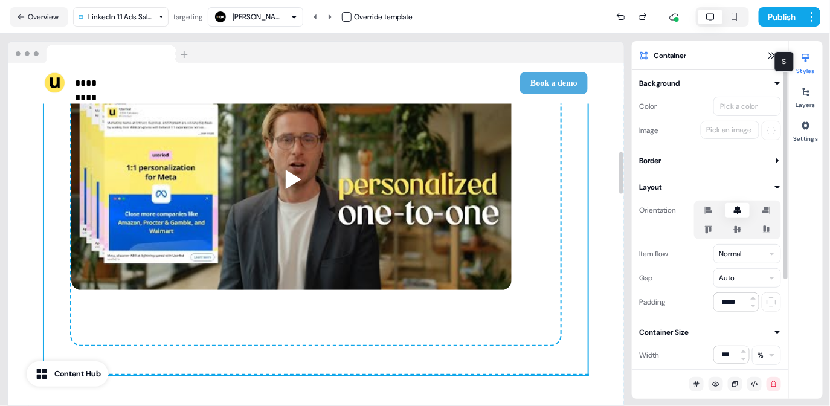
click at [812, 58] on div at bounding box center [805, 57] width 19 height 19
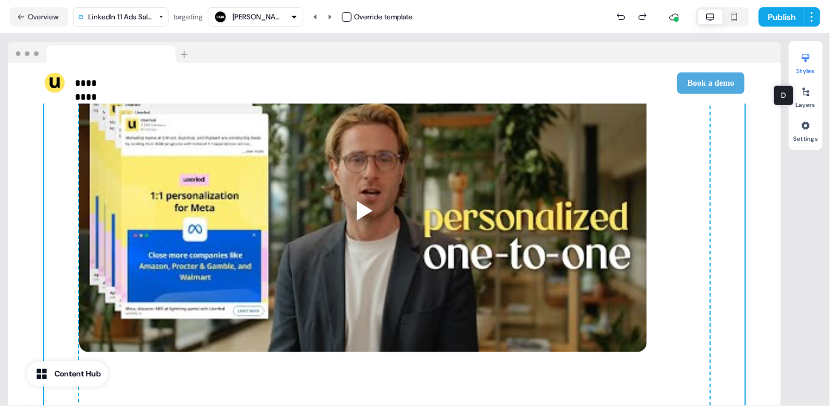
click at [809, 68] on button "Styles" at bounding box center [806, 61] width 34 height 27
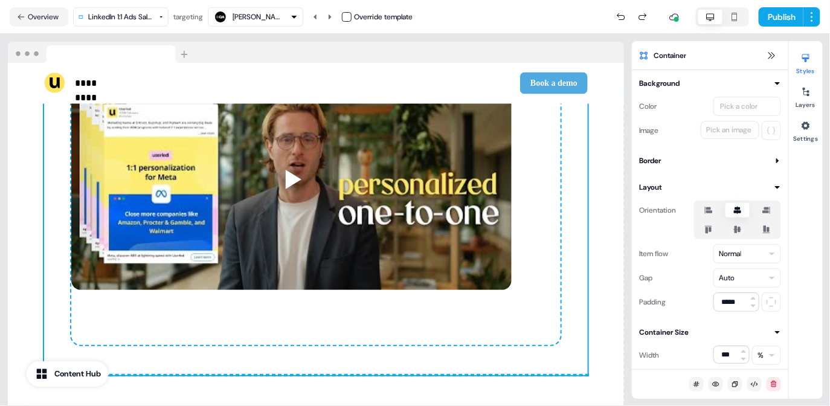
click at [809, 68] on button "Styles" at bounding box center [806, 61] width 34 height 27
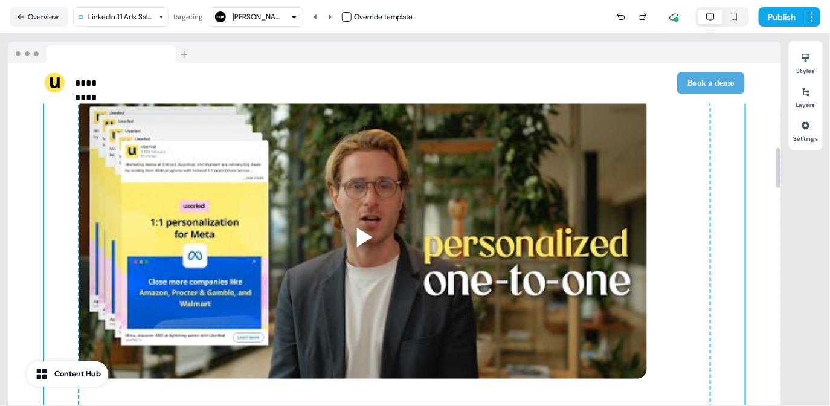
scroll to position [705, 0]
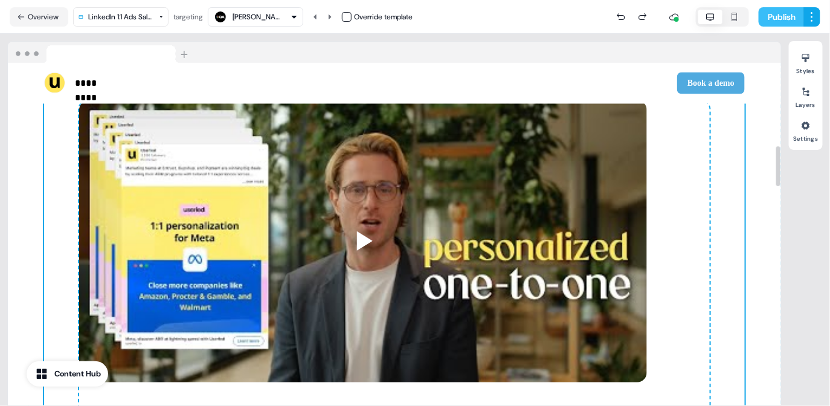
click at [773, 20] on button "Publish" at bounding box center [781, 16] width 45 height 19
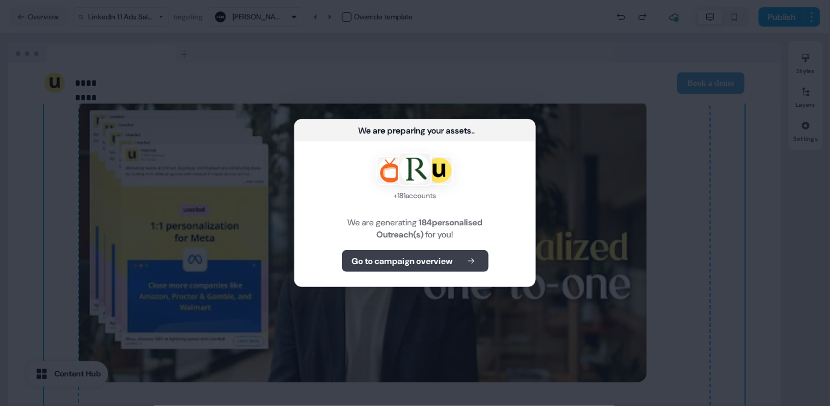
click at [429, 267] on button "Go to campaign overview" at bounding box center [415, 261] width 147 height 22
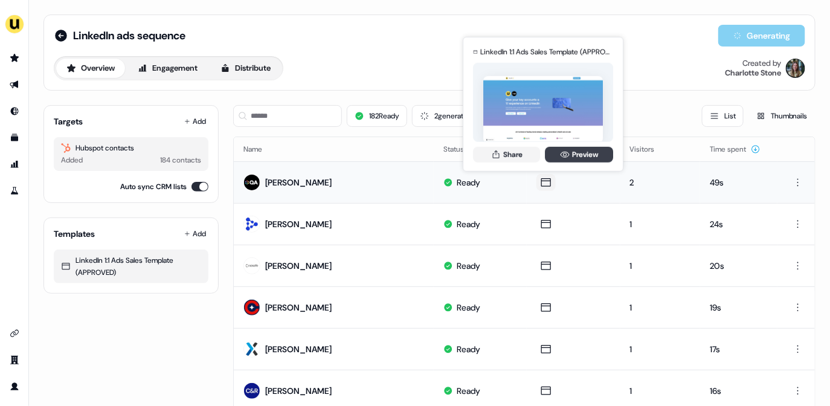
click at [571, 153] on link "Preview" at bounding box center [579, 154] width 68 height 16
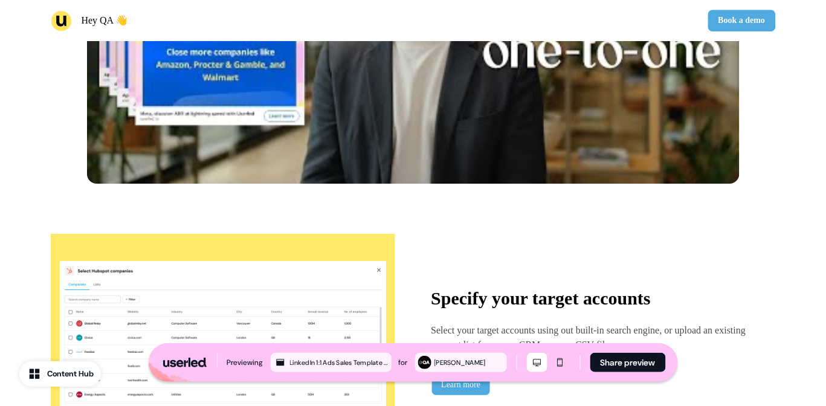
scroll to position [940, 0]
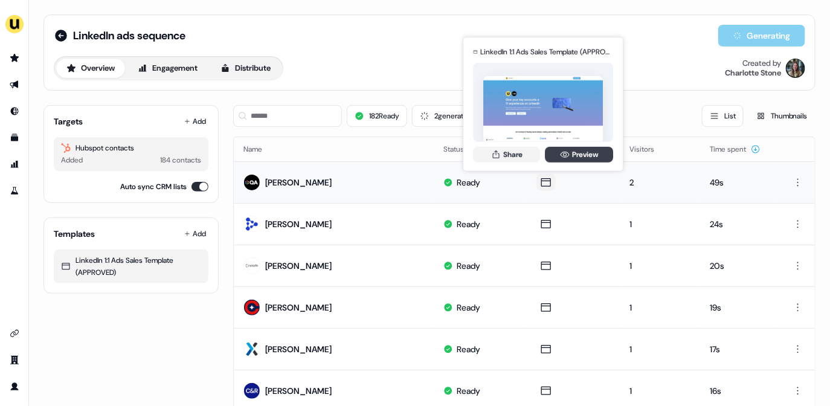
click at [577, 155] on link "Preview" at bounding box center [579, 154] width 68 height 16
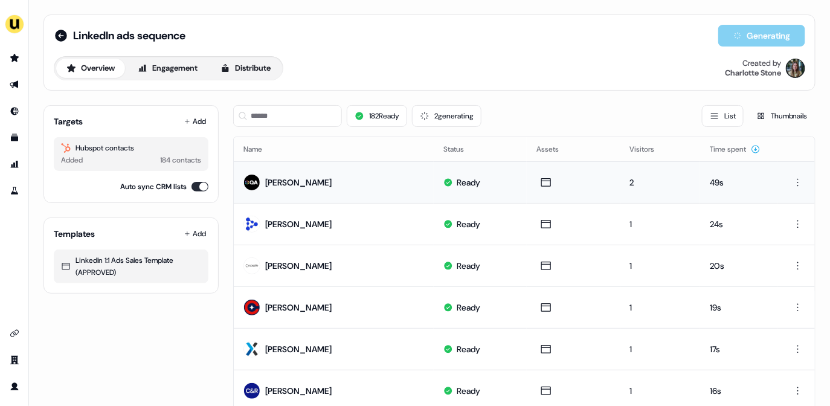
click at [2, 85] on li "side nav menu" at bounding box center [14, 84] width 28 height 19
click at [7, 84] on link "Go to outbound experience" at bounding box center [14, 84] width 19 height 19
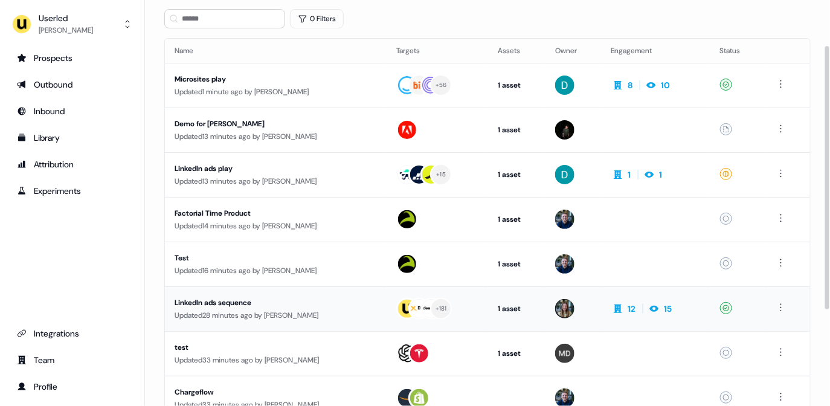
scroll to position [71, 0]
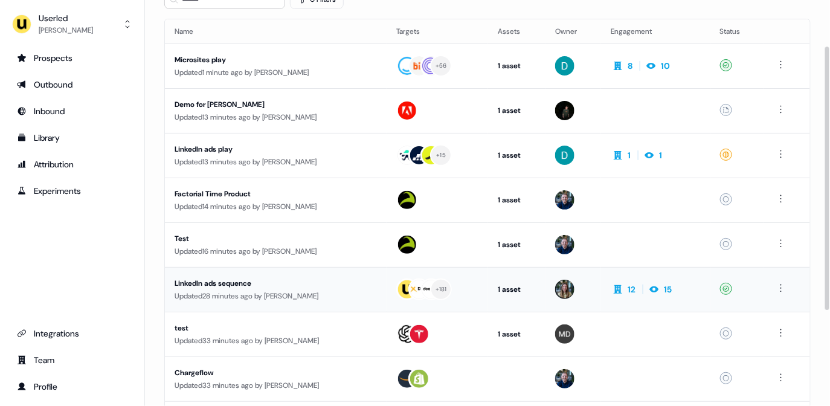
click at [352, 300] on div "Updated 28 minutes ago by Charlotte Stone" at bounding box center [276, 296] width 202 height 12
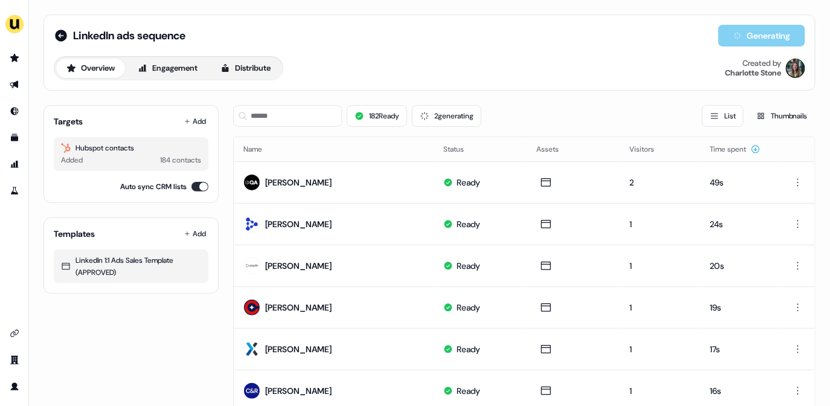
click at [212, 120] on div "Targets Add Hubspot contacts Added 184 contacts Auto sync CRM lists" at bounding box center [131, 154] width 175 height 98
click at [204, 120] on button "Add" at bounding box center [195, 121] width 27 height 17
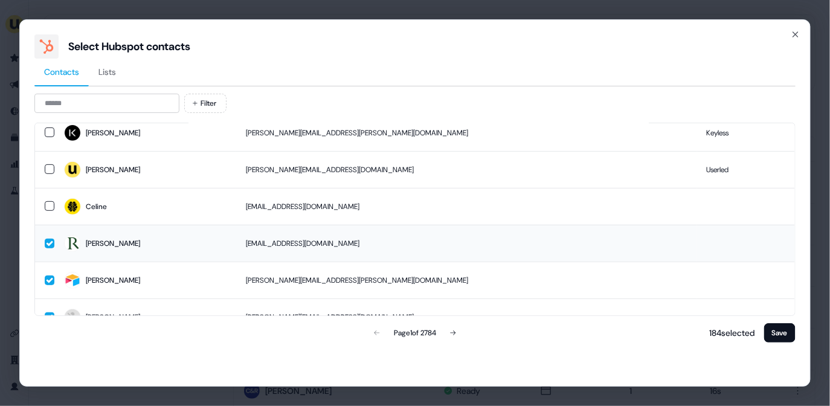
scroll to position [155, 0]
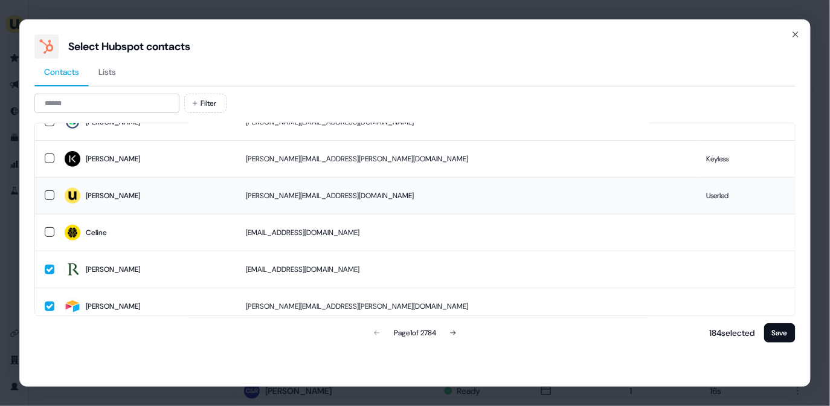
click at [355, 202] on td "aaron@userled.io" at bounding box center [466, 195] width 461 height 37
click at [787, 335] on button "Save" at bounding box center [779, 332] width 31 height 19
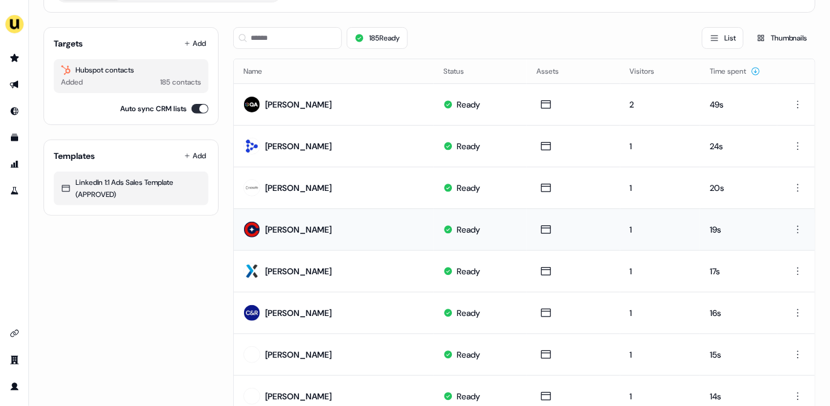
scroll to position [85, 0]
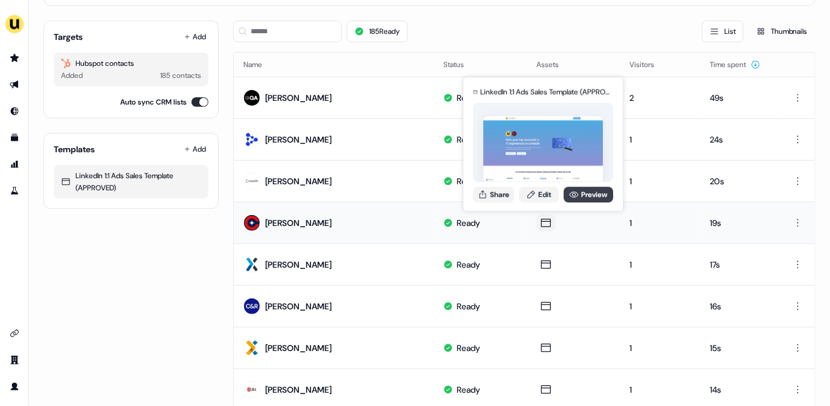
click at [579, 196] on link "Preview" at bounding box center [589, 195] width 50 height 16
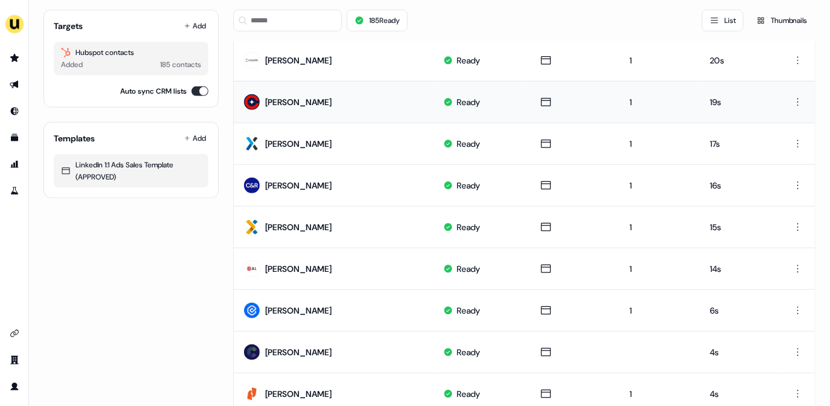
scroll to position [251, 0]
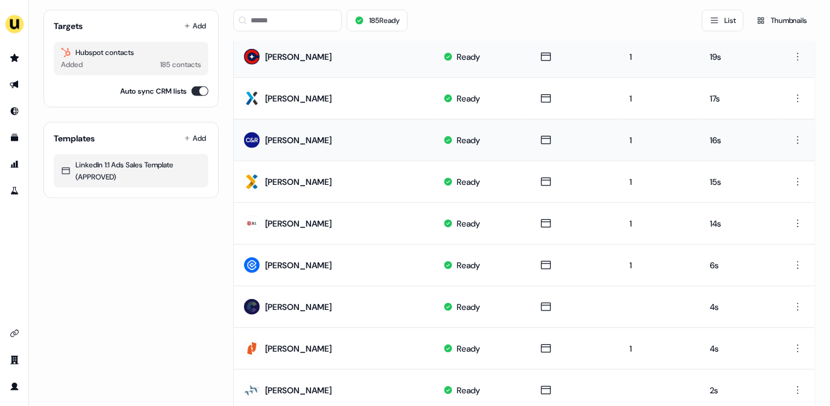
click at [295, 136] on div "Christina Fisher" at bounding box center [298, 140] width 66 height 12
click at [306, 181] on div "Cassandra Kaliszuk" at bounding box center [298, 182] width 66 height 12
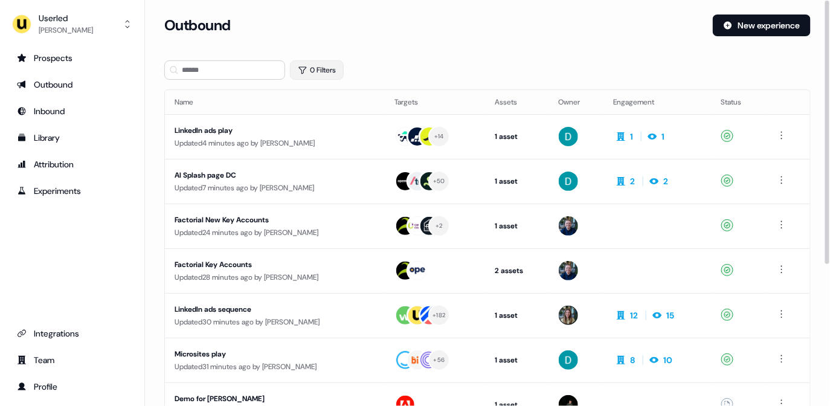
click at [329, 62] on button "0 Filters" at bounding box center [317, 69] width 54 height 19
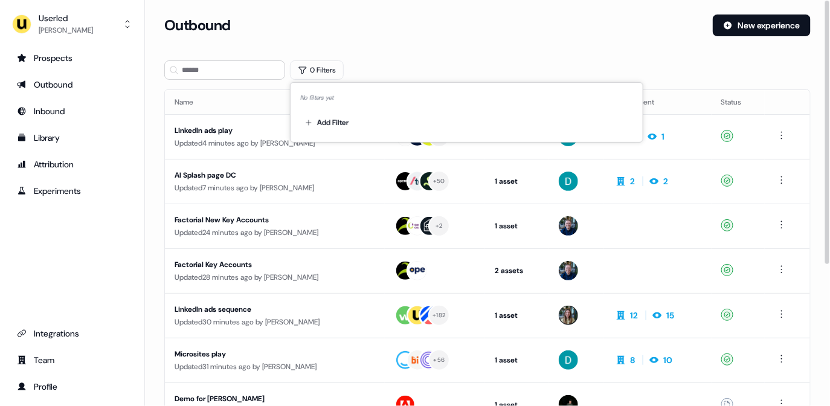
click at [363, 120] on div "Add Filter" at bounding box center [466, 120] width 333 height 24
click at [341, 119] on html "For the best experience switch devices to a bigger screen. Go to Userled.io Use…" at bounding box center [415, 203] width 830 height 406
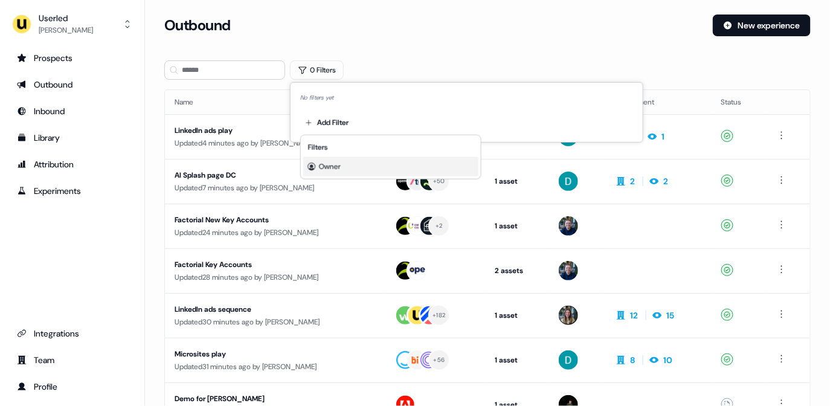
click at [330, 168] on span "Owner" at bounding box center [330, 167] width 22 height 10
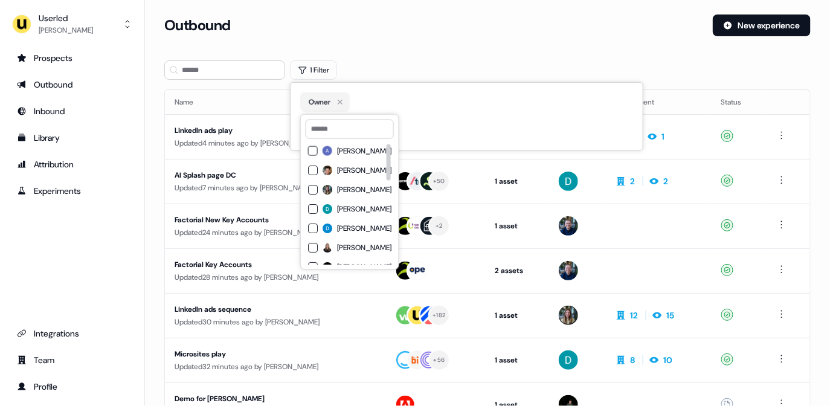
click at [349, 194] on div "[PERSON_NAME]" at bounding box center [349, 189] width 83 height 15
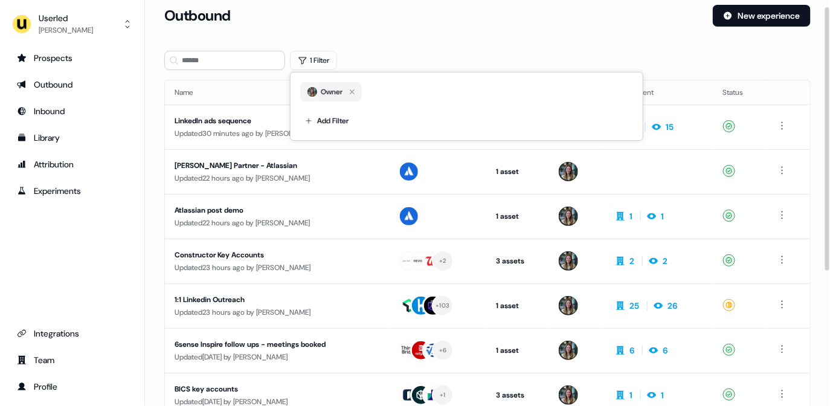
click at [415, 35] on div "Outbound New experience" at bounding box center [487, 23] width 647 height 36
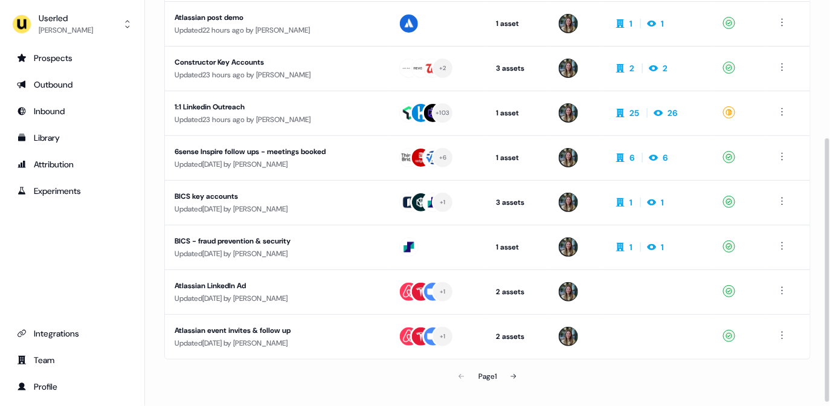
scroll to position [218, 0]
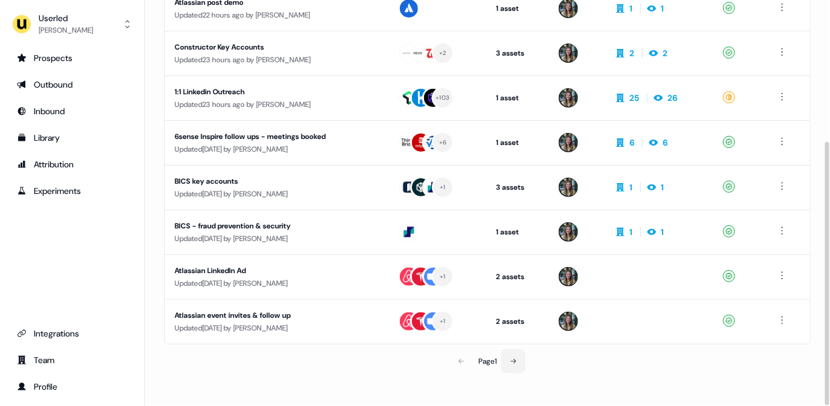
click at [512, 366] on button at bounding box center [514, 361] width 24 height 24
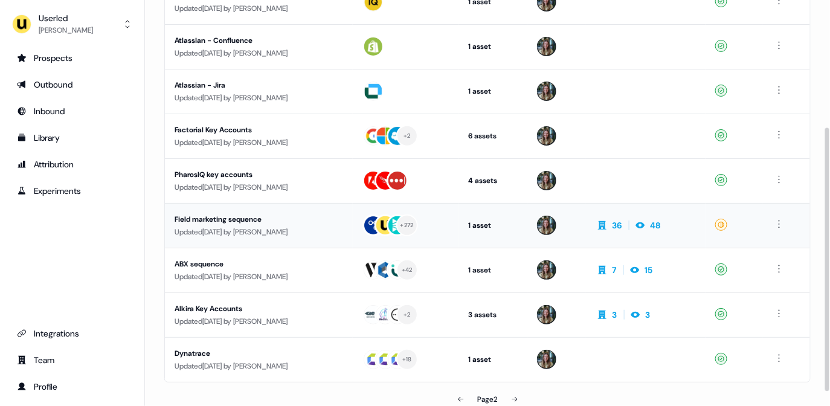
scroll to position [218, 0]
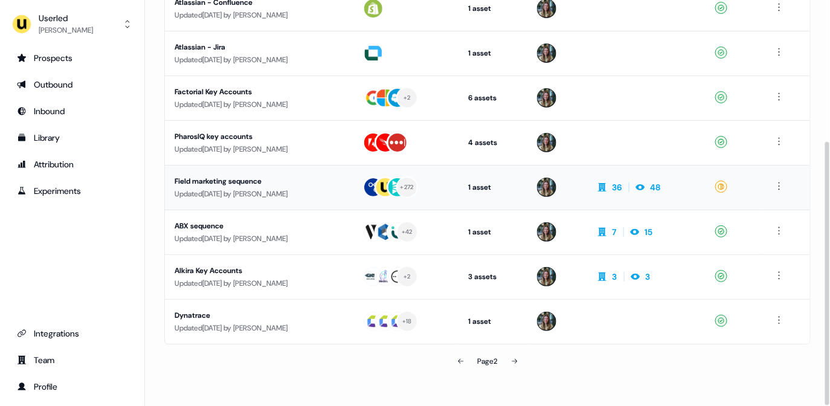
click at [271, 182] on div "Field marketing sequence" at bounding box center [259, 181] width 169 height 12
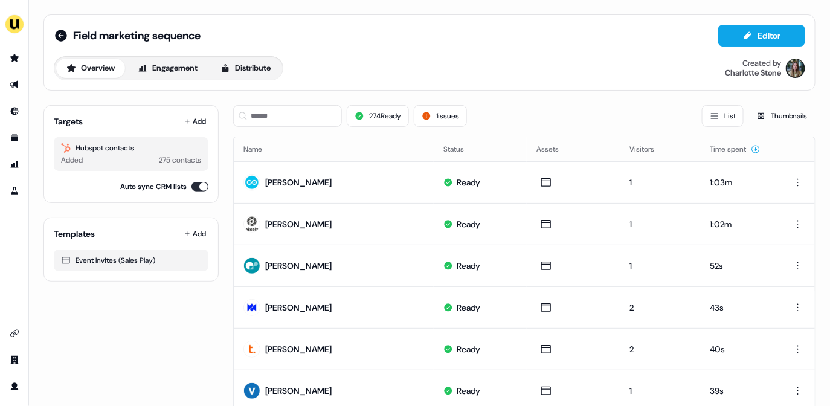
click at [288, 48] on div "Field marketing sequence Editor Overview Engagement Distribute Created by Charl…" at bounding box center [430, 53] width 752 height 56
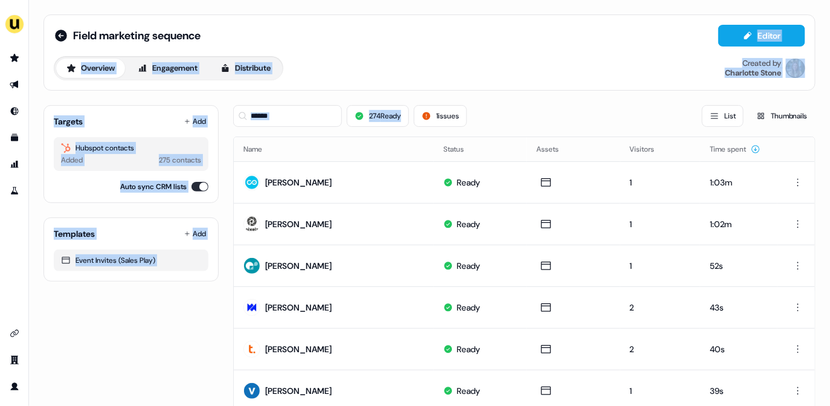
drag, startPoint x: 399, startPoint y: 39, endPoint x: 607, endPoint y: 112, distance: 220.1
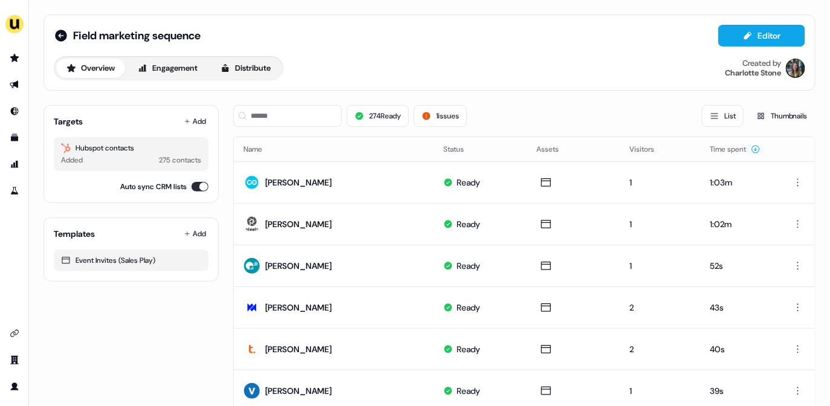
drag, startPoint x: 618, startPoint y: 116, endPoint x: 605, endPoint y: 115, distance: 12.1
click at [617, 116] on div "274 Ready 1 issues List Thumbnails" at bounding box center [524, 116] width 582 height 22
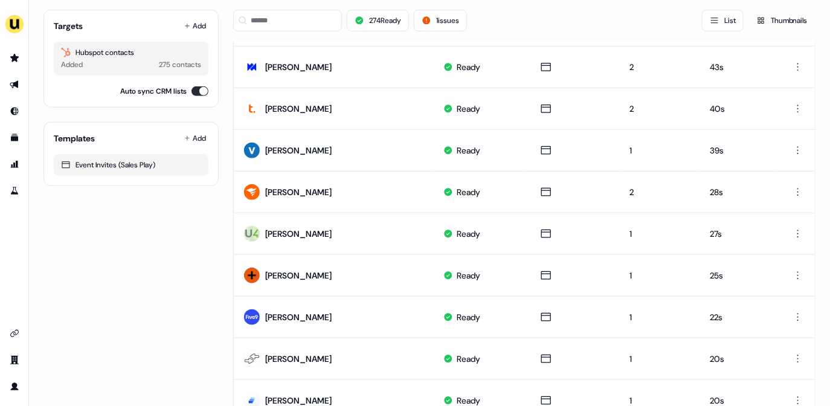
scroll to position [205, 0]
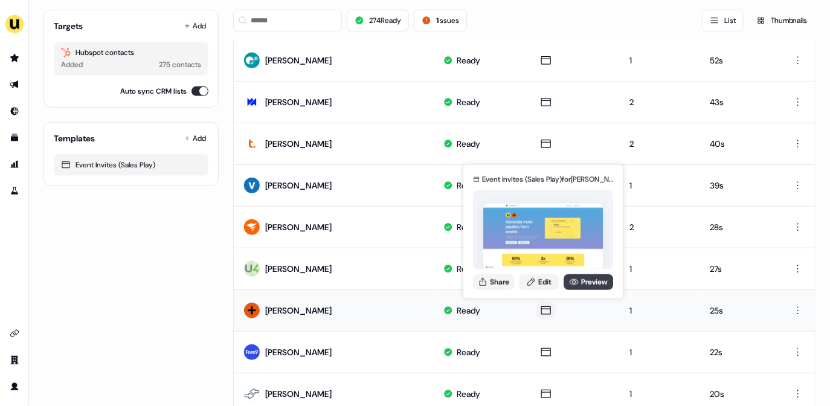
click at [568, 275] on link "Preview" at bounding box center [589, 282] width 50 height 16
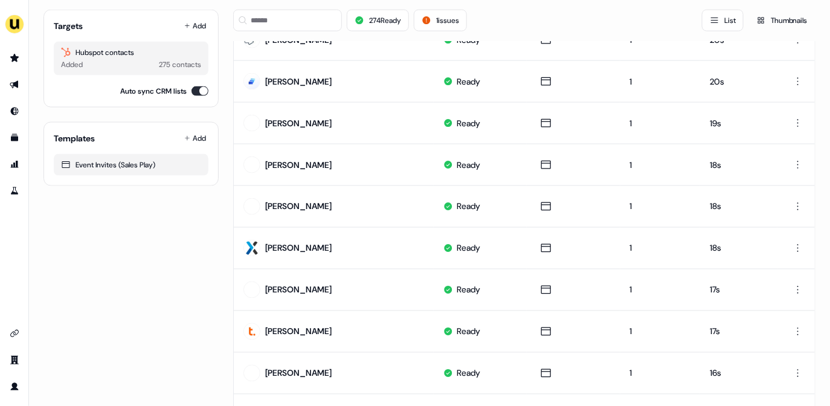
scroll to position [624, 0]
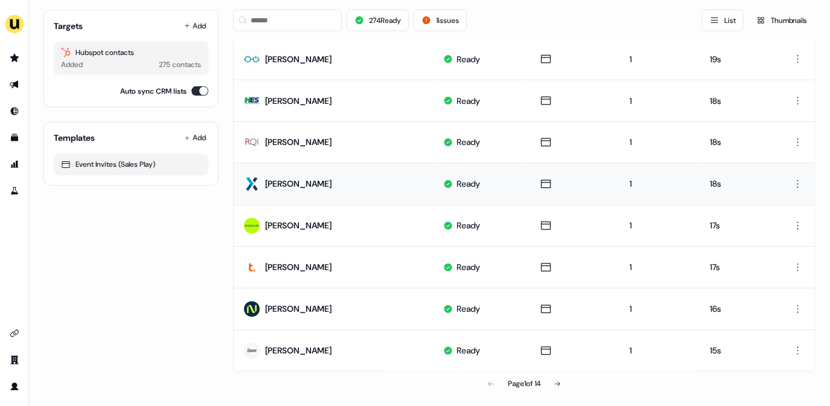
click at [332, 176] on div "Caroline Knowles" at bounding box center [288, 184] width 88 height 22
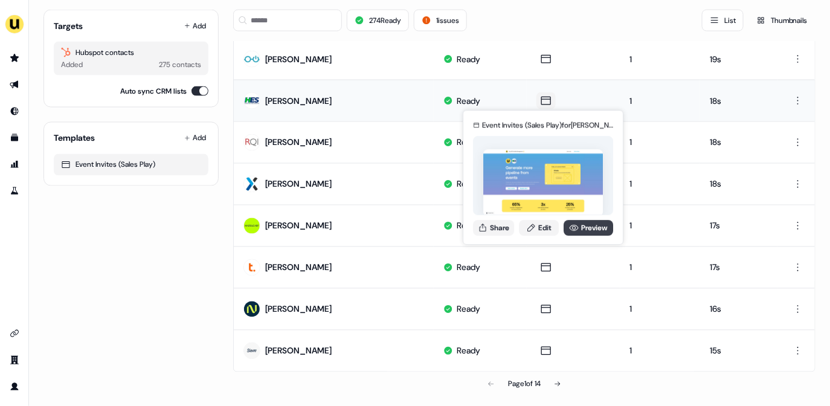
click at [576, 224] on icon at bounding box center [574, 228] width 10 height 10
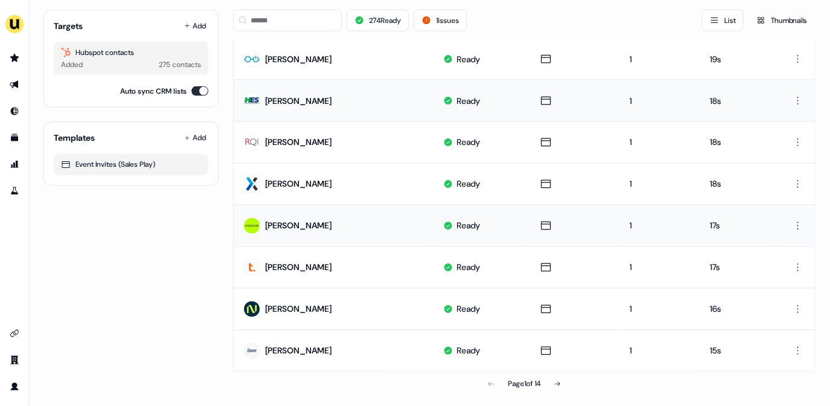
click at [343, 240] on td "Chiara Rocci" at bounding box center [334, 226] width 200 height 42
click at [320, 150] on td "Mindy Beebe" at bounding box center [334, 142] width 200 height 42
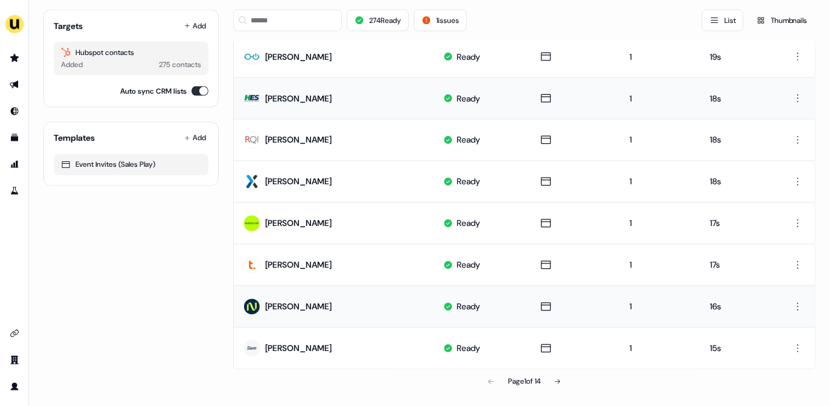
scroll to position [627, 0]
click at [269, 269] on div "Alexandra Kory" at bounding box center [288, 265] width 88 height 22
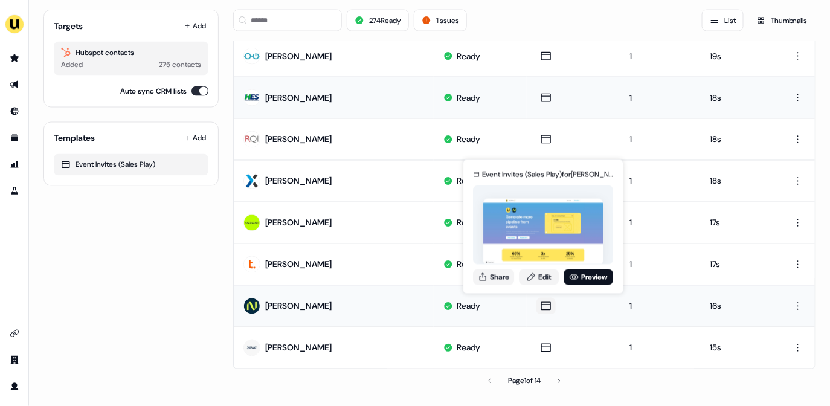
click at [574, 286] on div "Event Invites (Sales Play) for Mike Alexandre Share Edit Preview" at bounding box center [543, 227] width 145 height 126
click at [578, 273] on link "Preview" at bounding box center [589, 277] width 50 height 16
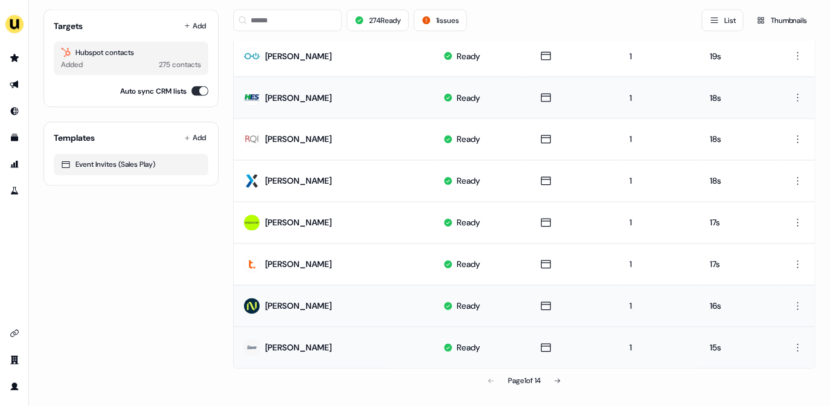
click at [323, 347] on td "Amy Pham" at bounding box center [334, 348] width 200 height 42
click at [555, 376] on button at bounding box center [558, 381] width 24 height 24
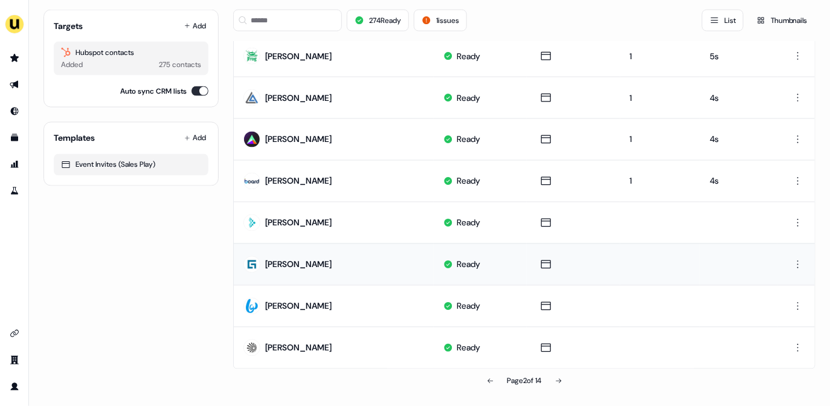
scroll to position [0, 0]
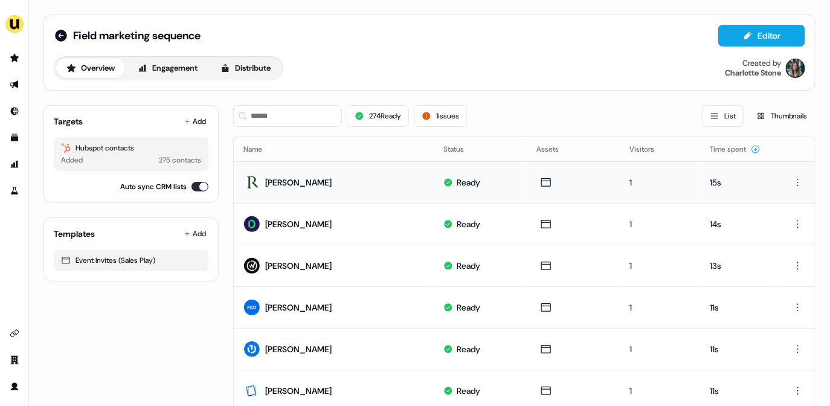
click at [327, 190] on td "Marcia Murray" at bounding box center [334, 182] width 200 height 42
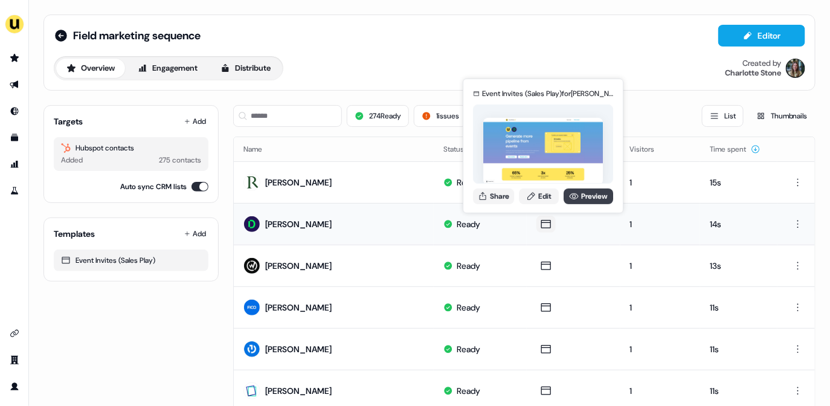
click at [580, 204] on div "Event Invites (Sales Play) for Candice Moore Share Edit Preview" at bounding box center [543, 146] width 145 height 126
click at [584, 199] on link "Preview" at bounding box center [589, 197] width 50 height 16
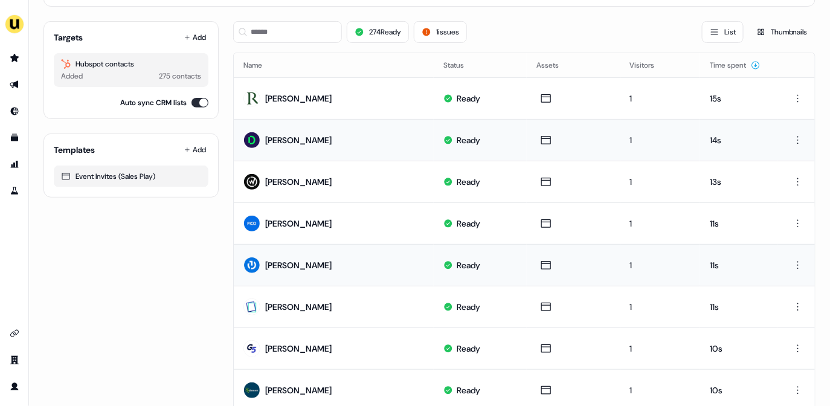
scroll to position [88, 0]
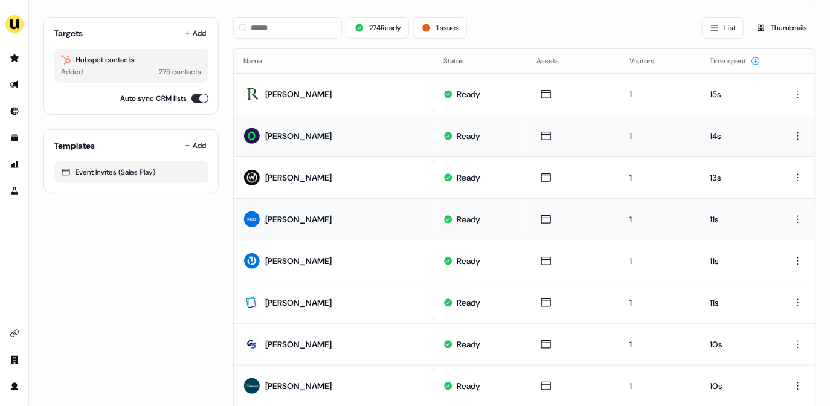
click at [314, 201] on td "Brad Rollin" at bounding box center [334, 219] width 200 height 42
click at [301, 173] on div "Amanda Horner" at bounding box center [298, 178] width 66 height 12
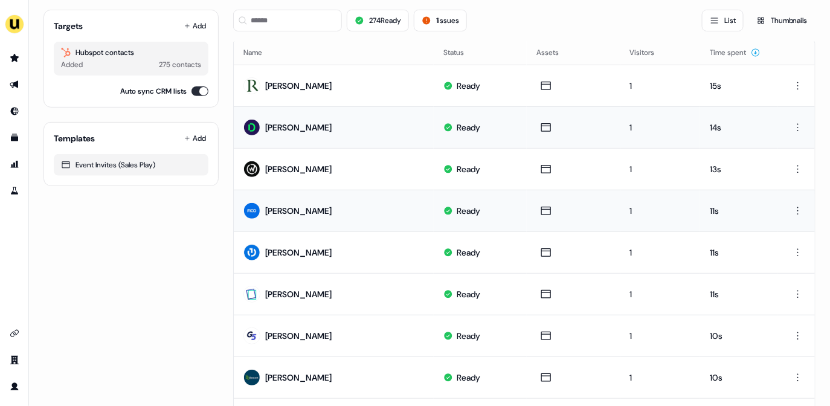
click at [314, 210] on td "Brad Rollin" at bounding box center [334, 211] width 200 height 42
click at [346, 227] on td "Brad Rollin" at bounding box center [334, 211] width 200 height 42
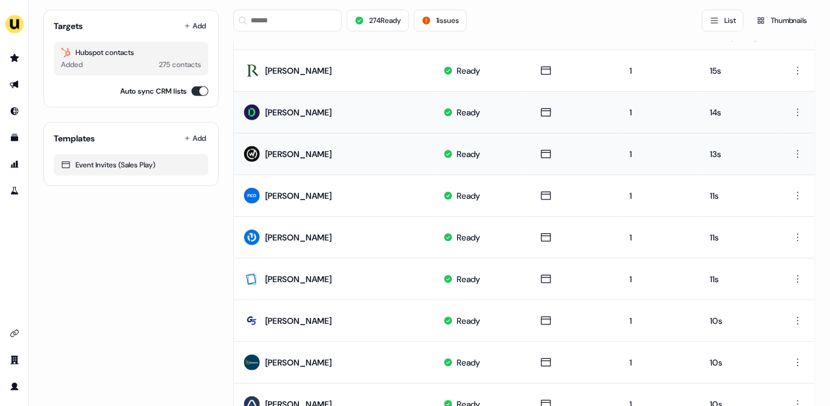
click at [291, 160] on div "Amanda Horner" at bounding box center [288, 154] width 88 height 22
drag, startPoint x: 343, startPoint y: 169, endPoint x: 350, endPoint y: 182, distance: 15.7
click at [345, 172] on td "Amanda Horner" at bounding box center [334, 154] width 200 height 42
click at [352, 184] on td "Brad Rollin" at bounding box center [334, 196] width 200 height 42
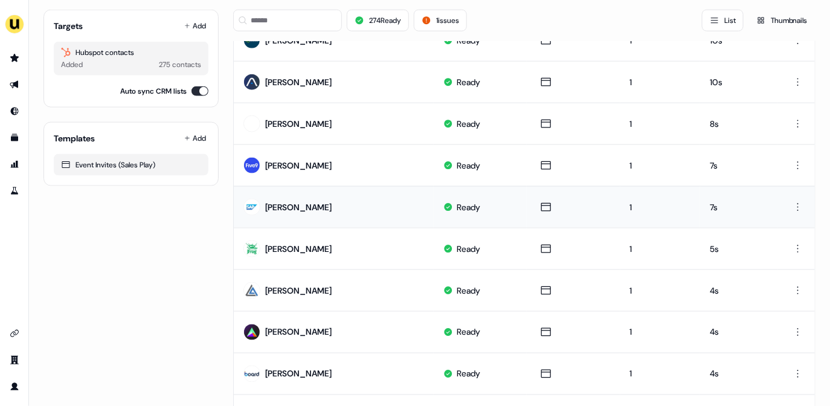
scroll to position [358, 0]
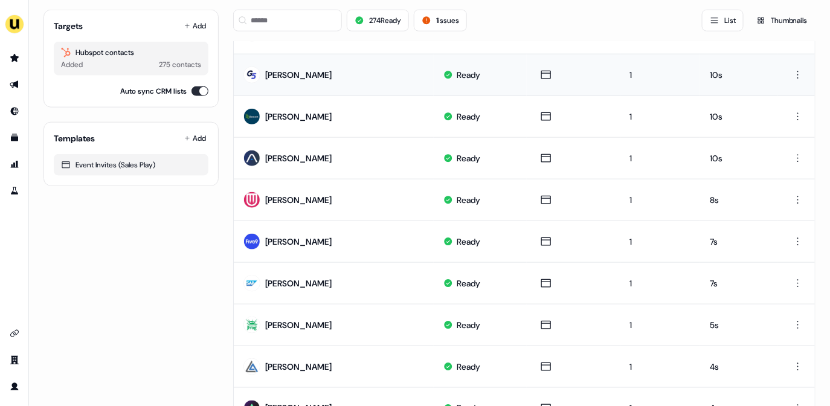
click at [328, 74] on td "Kim Irving" at bounding box center [334, 75] width 200 height 42
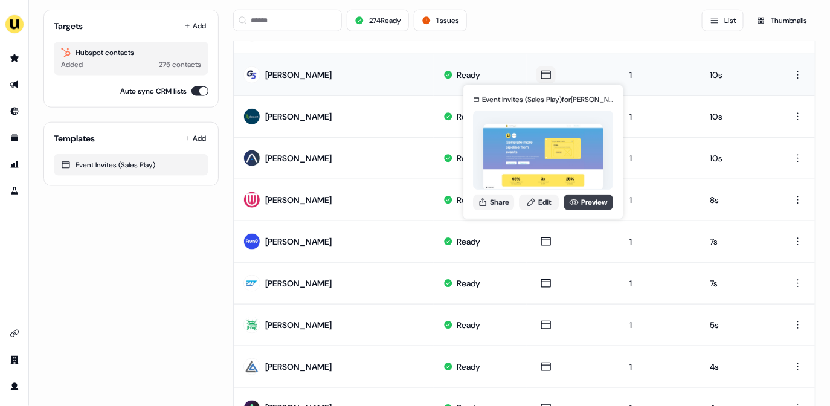
click at [586, 195] on link "Preview" at bounding box center [589, 203] width 50 height 16
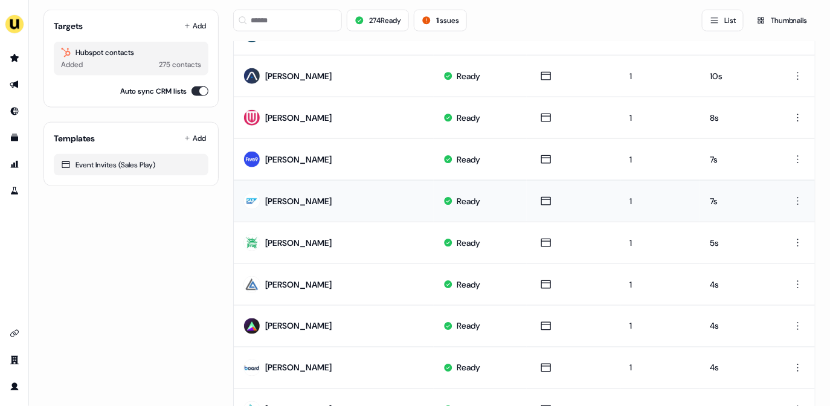
scroll to position [506, 0]
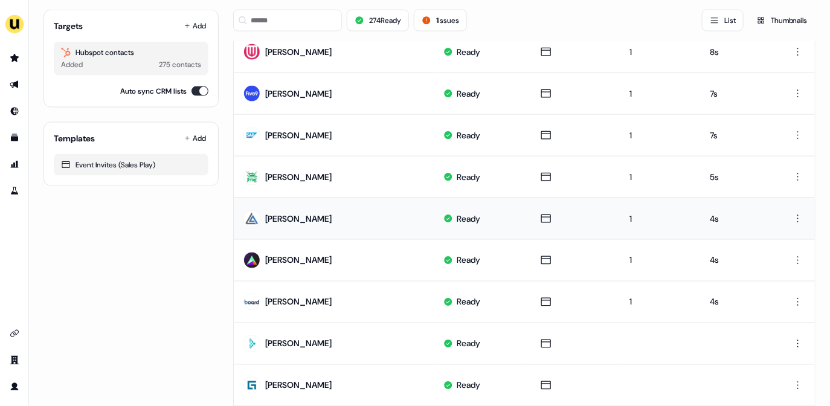
click at [393, 216] on td "Pamela Gauci" at bounding box center [334, 219] width 200 height 42
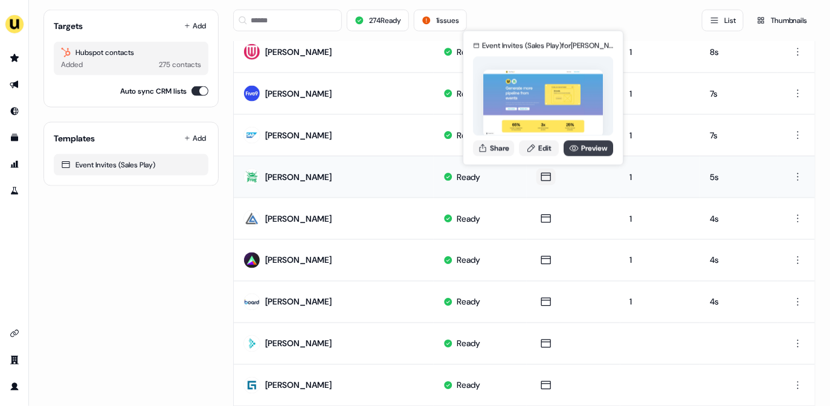
click at [584, 144] on link "Preview" at bounding box center [589, 148] width 50 height 16
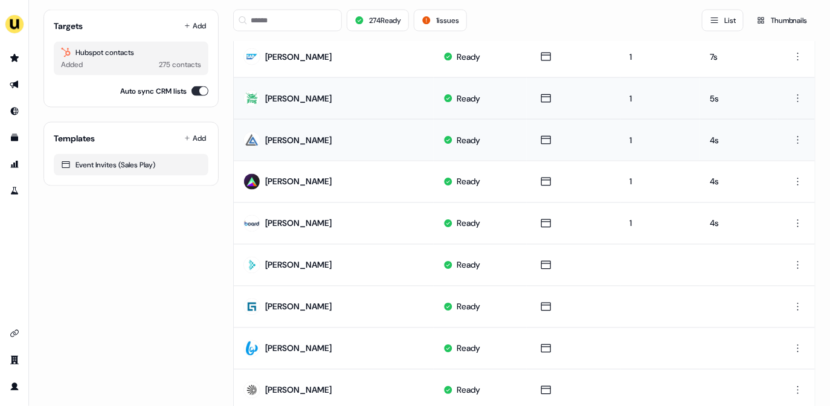
scroll to position [590, 0]
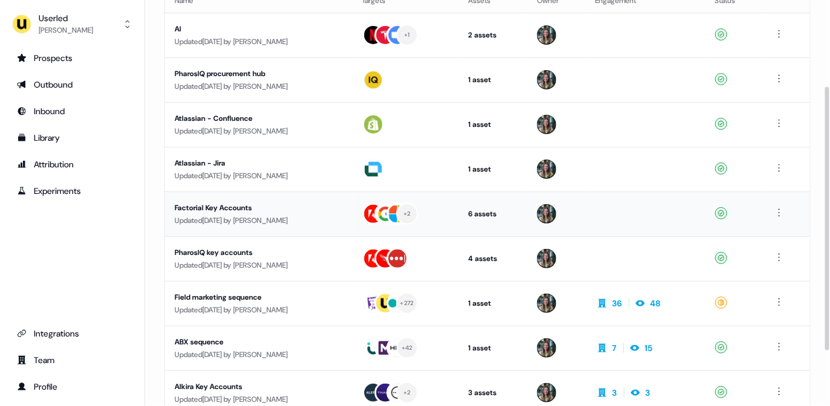
scroll to position [201, 0]
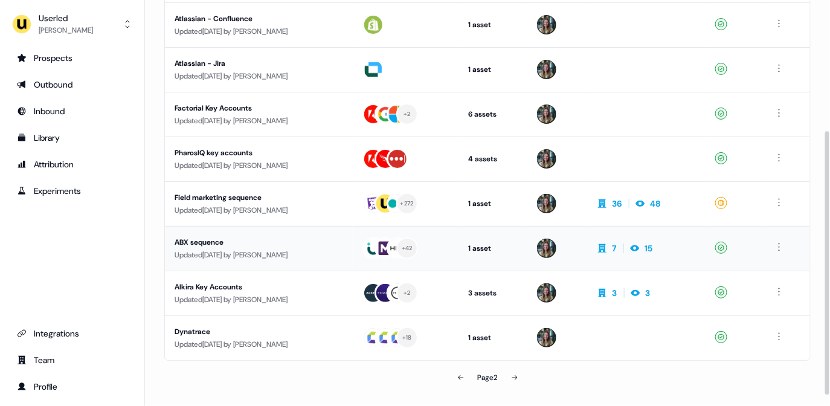
click at [247, 247] on div "ABX sequence" at bounding box center [259, 242] width 169 height 12
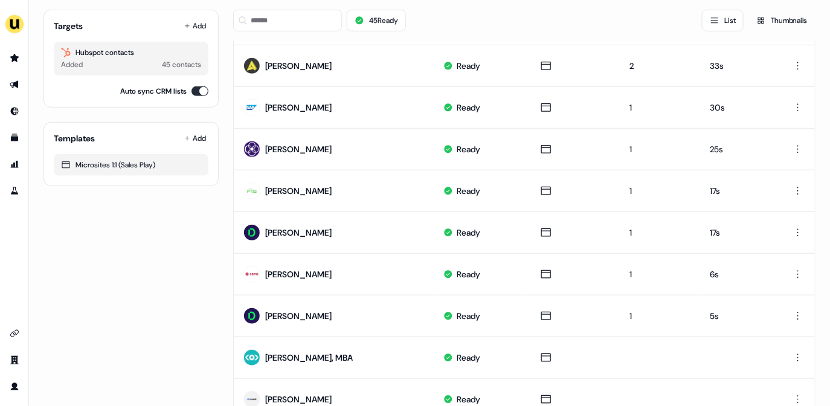
scroll to position [201, 0]
drag, startPoint x: 299, startPoint y: 201, endPoint x: 370, endPoint y: 239, distance: 80.6
click at [366, 237] on tbody "Christy Weaver Ready 2 42s Monica Giffhorn Ready 2 39s Elena Stassi Ready 2 33s…" at bounding box center [524, 377] width 581 height 834
click at [340, 274] on td "Logan Mcelroy" at bounding box center [334, 273] width 200 height 42
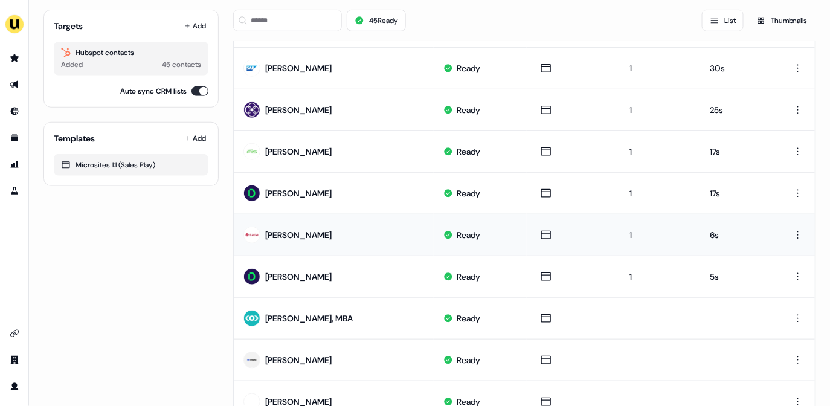
scroll to position [268, 0]
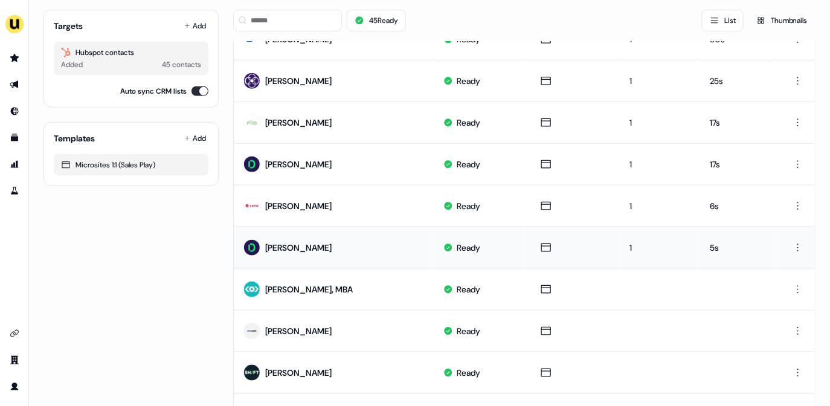
click at [335, 252] on td "Harley Daniel" at bounding box center [334, 248] width 200 height 42
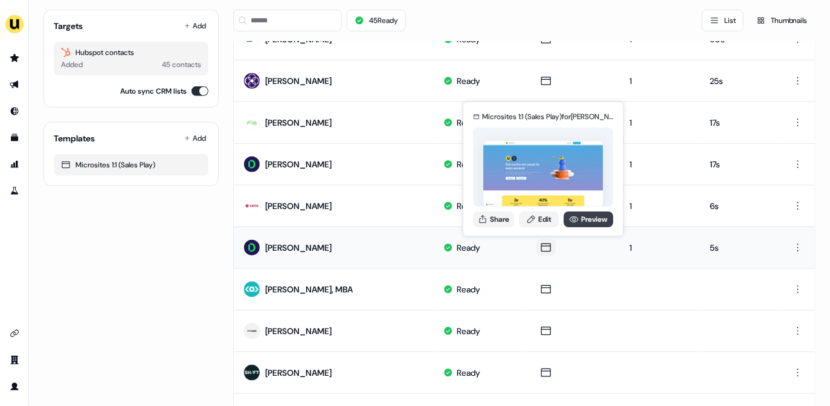
click at [573, 222] on icon at bounding box center [574, 219] width 9 height 6
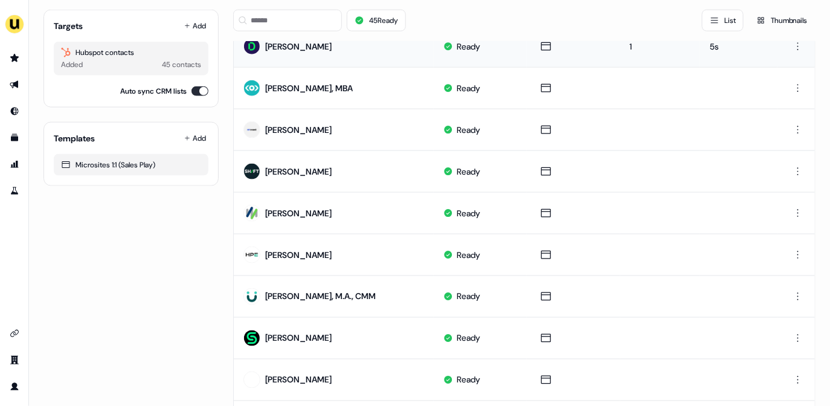
scroll to position [473, 0]
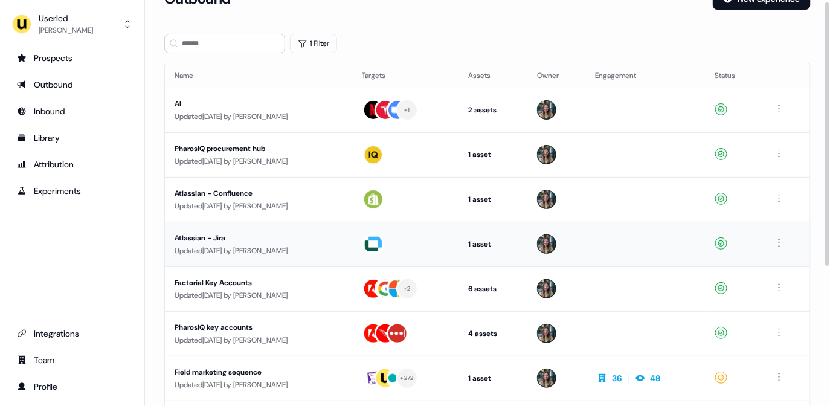
scroll to position [184, 0]
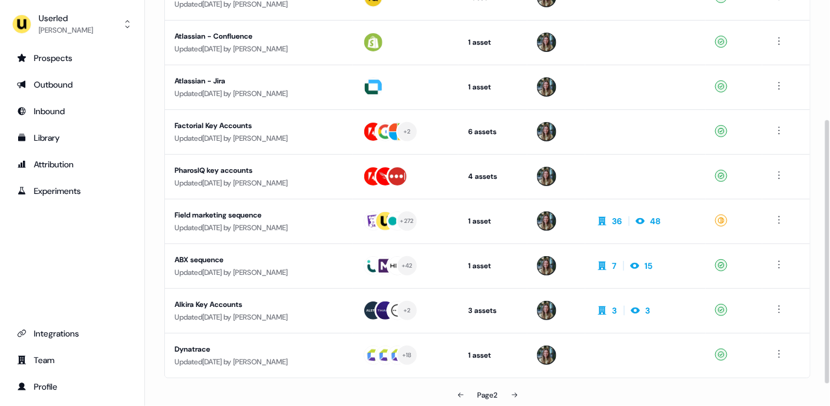
click at [520, 390] on button at bounding box center [515, 395] width 24 height 24
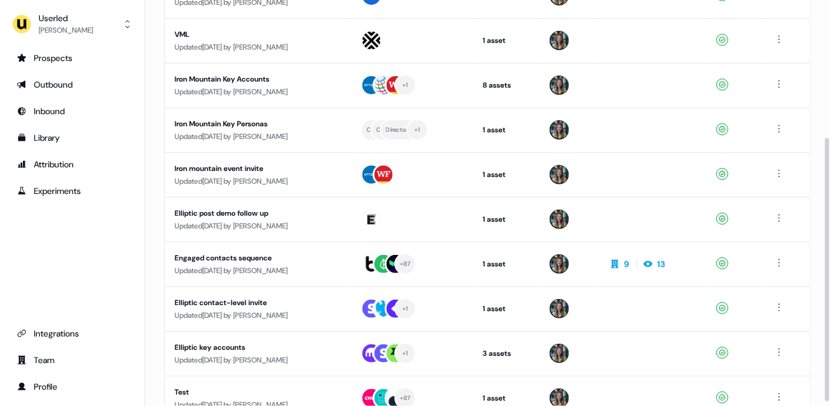
scroll to position [218, 0]
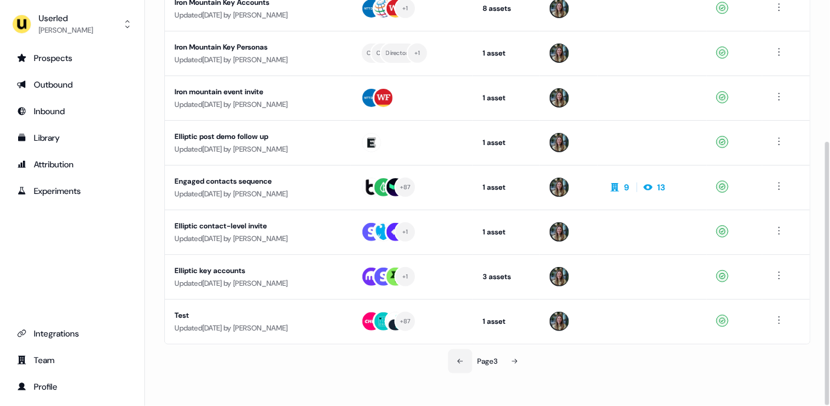
click at [461, 362] on icon at bounding box center [460, 361] width 7 height 7
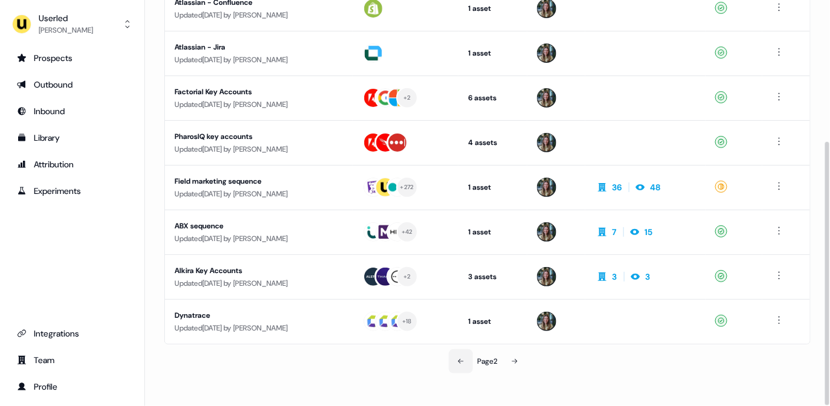
click at [461, 362] on icon at bounding box center [460, 361] width 7 height 7
click at [461, 362] on div "Page 2" at bounding box center [487, 361] width 209 height 24
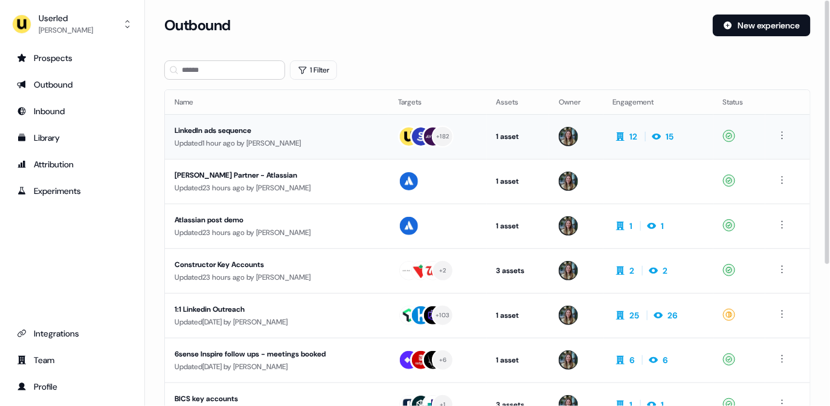
click at [268, 135] on div "LinkedIn ads sequence" at bounding box center [277, 130] width 204 height 12
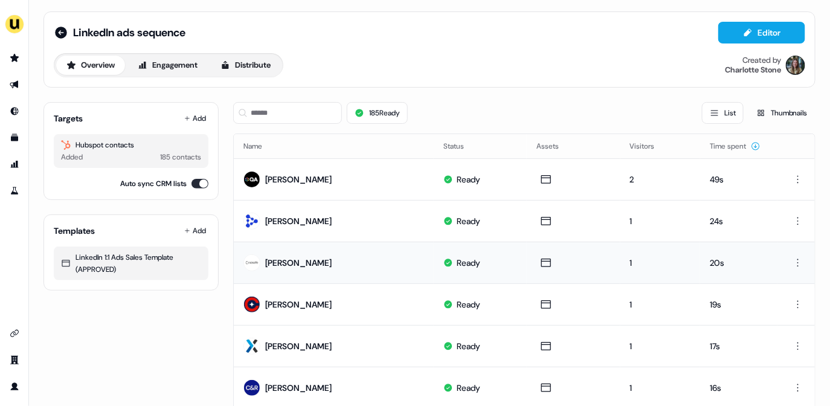
scroll to position [4, 0]
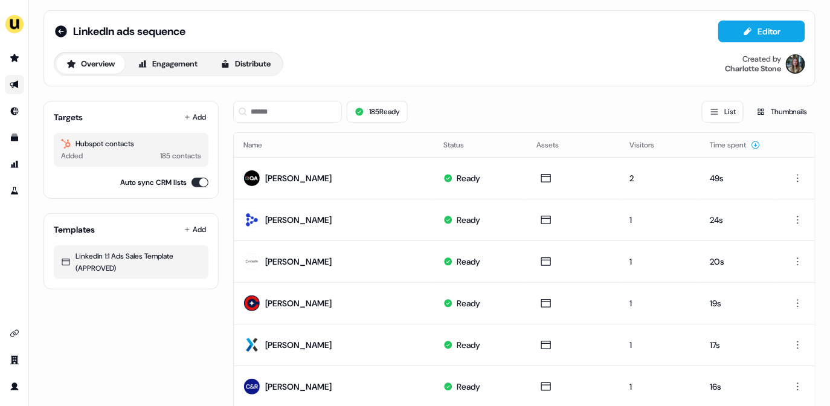
click at [13, 87] on icon "Go to outbound experience" at bounding box center [14, 85] width 8 height 8
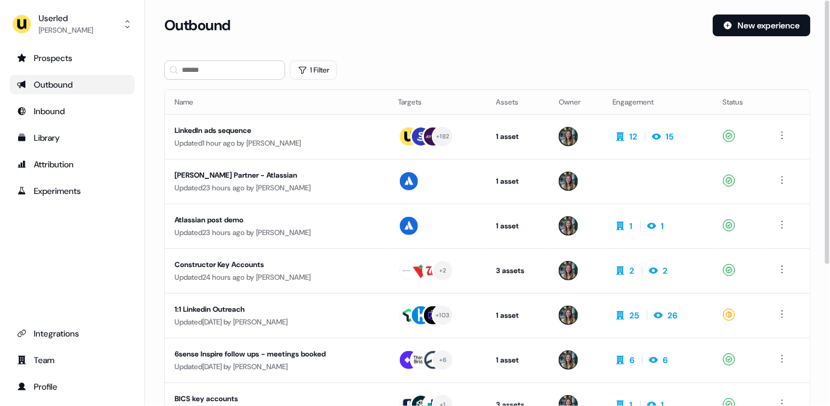
click at [308, 57] on section "Loading... Outbound New experience 1 Filter Name Targets Assets Owner Engagemen…" at bounding box center [487, 320] width 685 height 610
click at [326, 74] on button "1 Filter" at bounding box center [313, 69] width 47 height 19
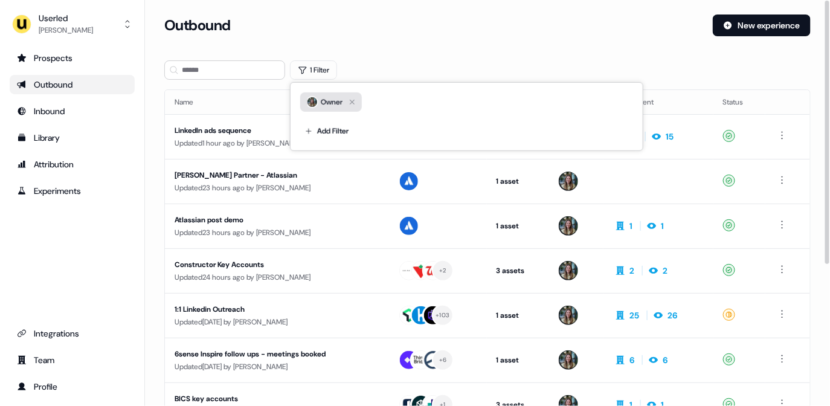
click at [351, 97] on icon "button" at bounding box center [352, 102] width 15 height 15
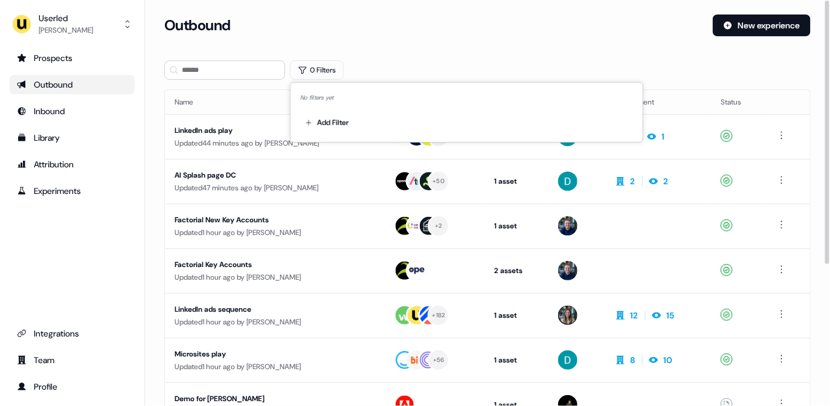
drag, startPoint x: 342, startPoint y: 42, endPoint x: 264, endPoint y: 33, distance: 78.5
click at [342, 43] on div "Outbound New experience" at bounding box center [487, 33] width 647 height 36
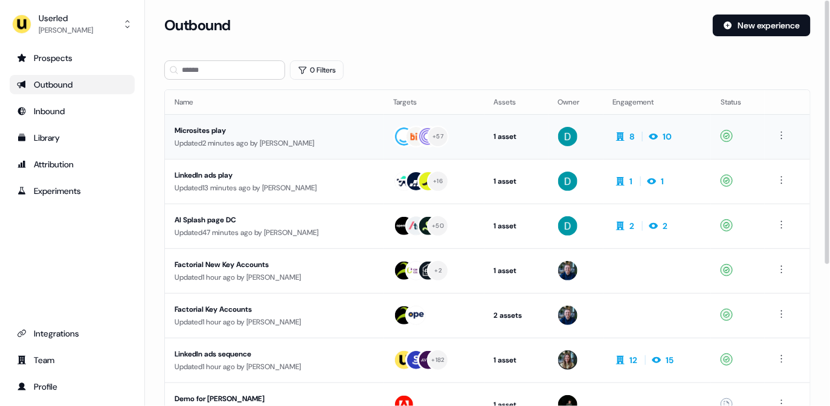
click at [341, 130] on div "Microsites play" at bounding box center [274, 130] width 199 height 12
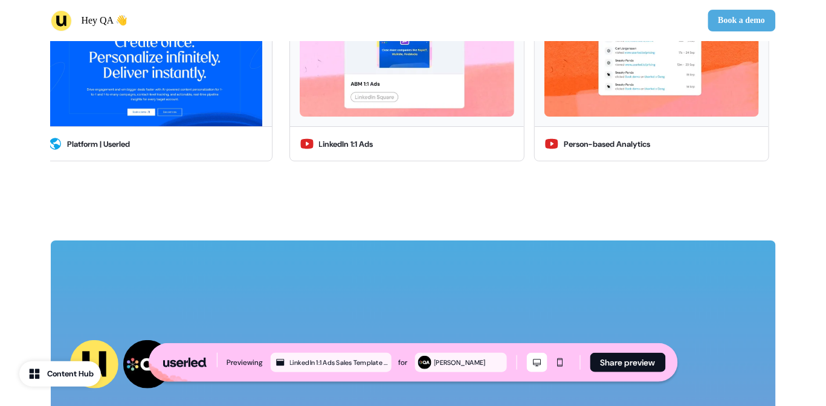
scroll to position [2171, 0]
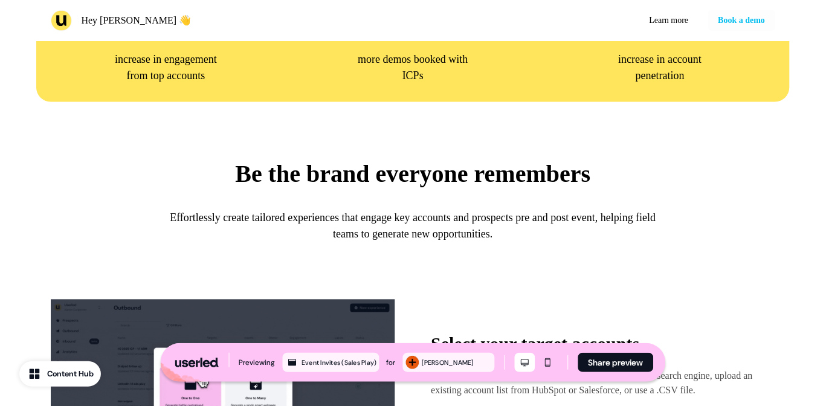
scroll to position [559, 0]
